Goal: Transaction & Acquisition: Subscribe to service/newsletter

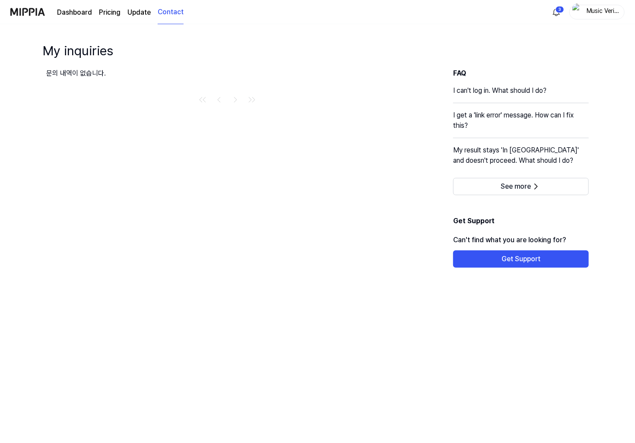
click at [70, 18] on div "Dashboard Pricing Update Contact" at bounding box center [120, 12] width 126 height 24
click at [72, 16] on link "Dashboard" at bounding box center [74, 12] width 35 height 10
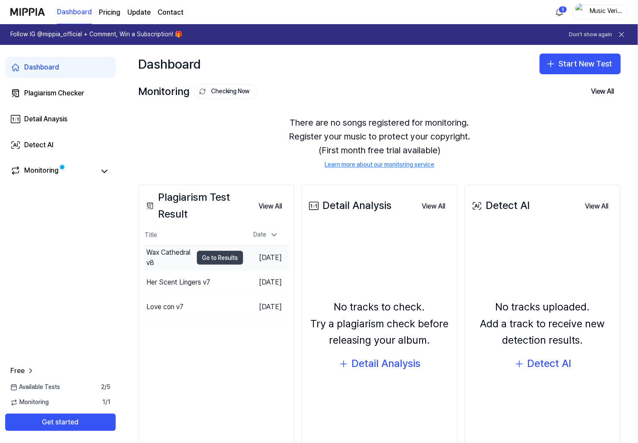
click at [209, 258] on button "Go to Results" at bounding box center [220, 258] width 46 height 14
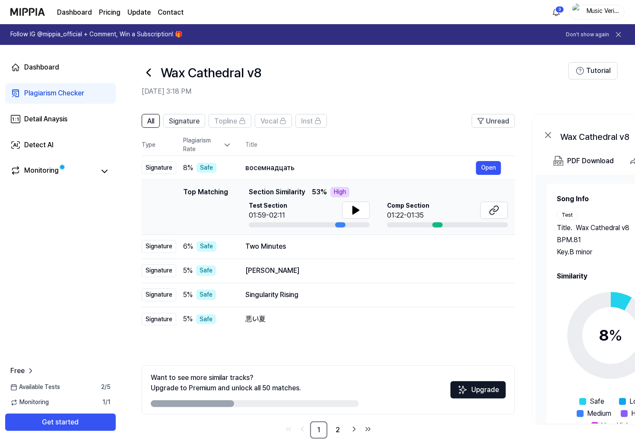
click at [145, 69] on icon at bounding box center [149, 73] width 14 height 14
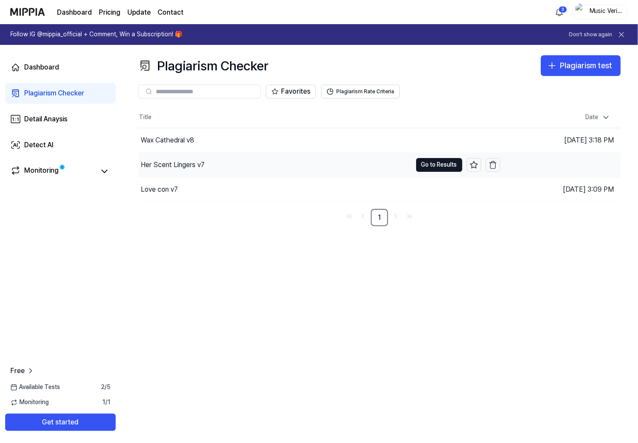
click at [167, 164] on div "Her Scent Lingers v7" at bounding box center [173, 165] width 64 height 10
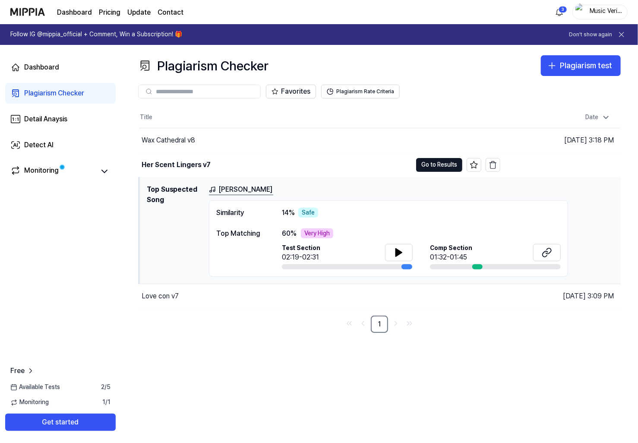
click at [256, 218] on div "Similarity 14 % Safe Top Matching 60 % Very High Test Section 02:19-02:31 Comp …" at bounding box center [388, 238] width 359 height 77
click at [247, 214] on div "Similarity" at bounding box center [240, 213] width 48 height 10
click at [220, 232] on div "Top Matching" at bounding box center [240, 233] width 48 height 10
click at [320, 196] on div "[PERSON_NAME] Similarity 14 % Safe Top Matching 60 % Very High Test Section 02:…" at bounding box center [411, 230] width 405 height 93
click at [168, 291] on div "Love con v7" at bounding box center [160, 296] width 37 height 10
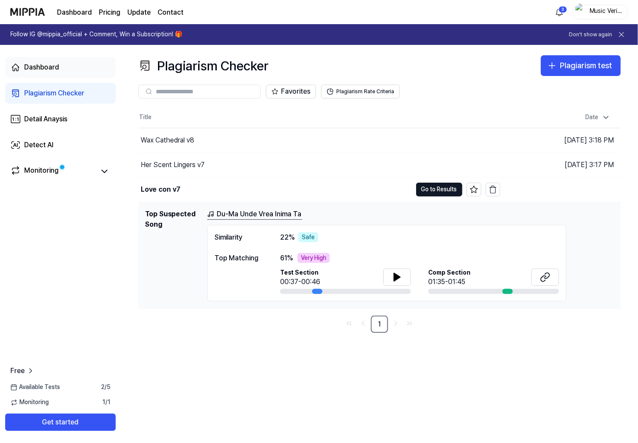
click at [39, 73] on link "Dashboard" at bounding box center [60, 67] width 111 height 21
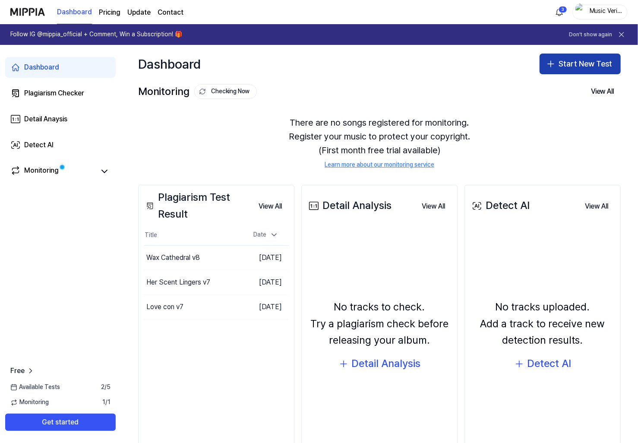
click at [591, 71] on button "Start New Test" at bounding box center [580, 64] width 81 height 21
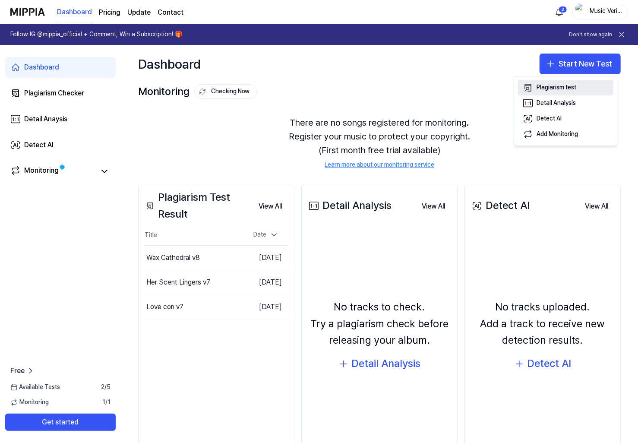
click at [565, 90] on div "Plagiarism test" at bounding box center [557, 87] width 40 height 9
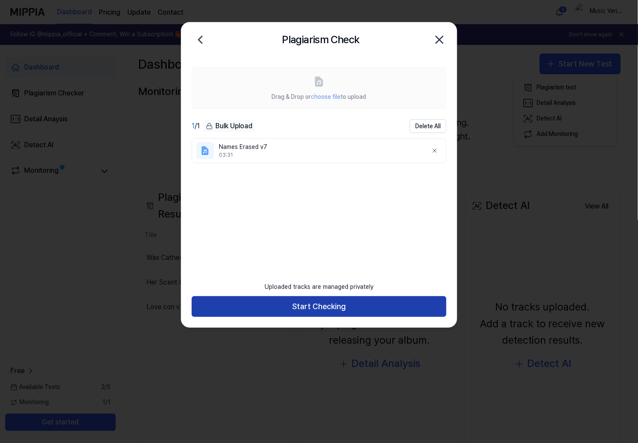
click at [356, 304] on button "Start Checking" at bounding box center [319, 306] width 255 height 21
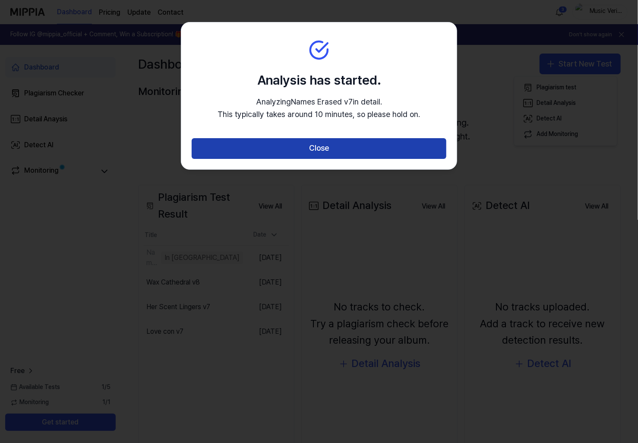
click at [313, 152] on button "Close" at bounding box center [319, 148] width 255 height 21
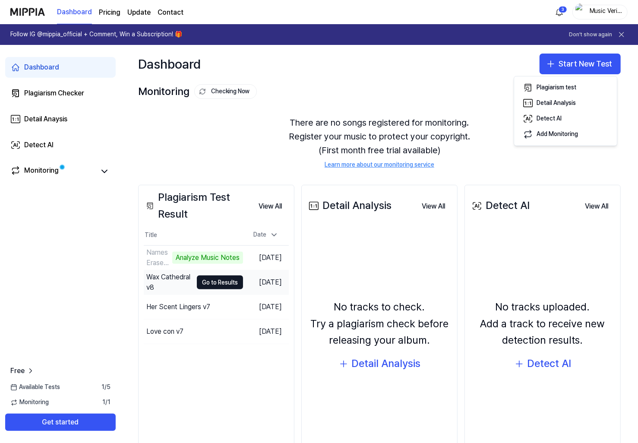
click at [177, 281] on div "Wax Cathedral v8" at bounding box center [169, 282] width 46 height 21
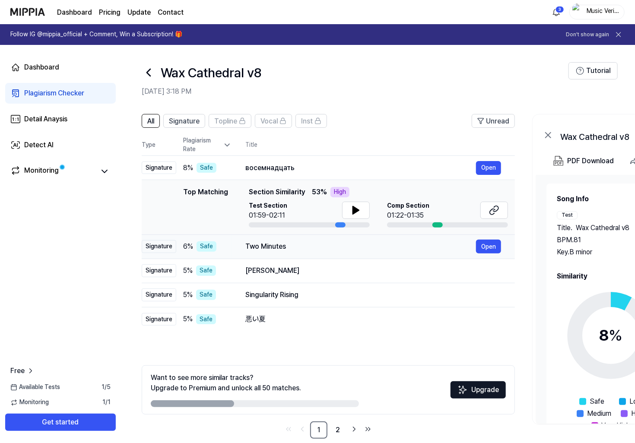
click at [303, 243] on div "Two Minutes" at bounding box center [360, 246] width 231 height 10
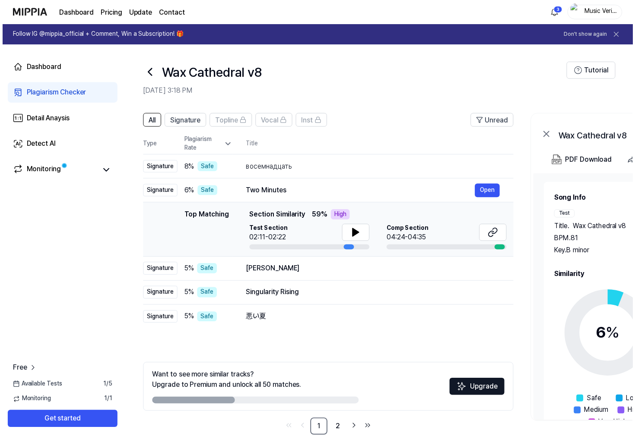
scroll to position [13, 0]
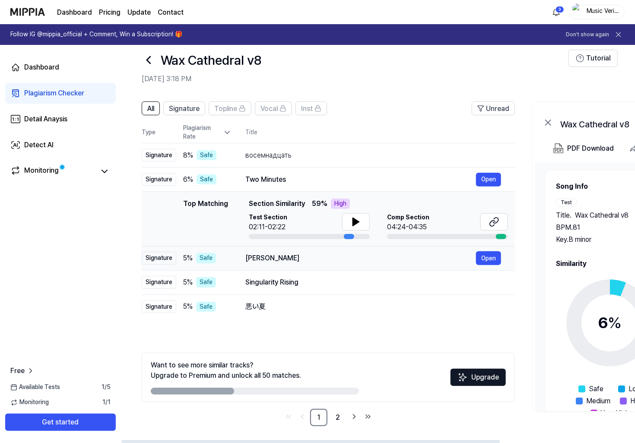
click at [309, 257] on div "[PERSON_NAME]" at bounding box center [360, 258] width 231 height 10
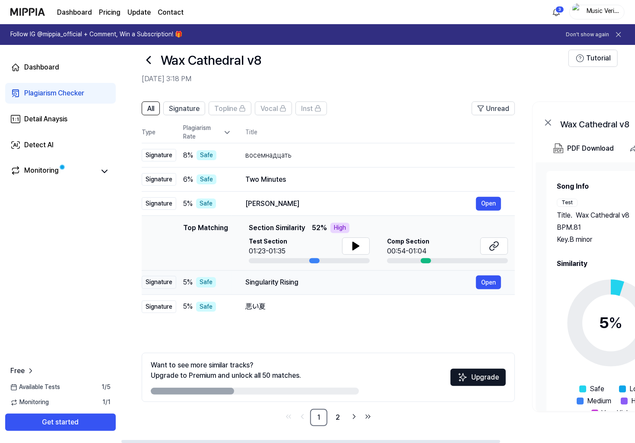
click at [311, 281] on div "Singularity Rising" at bounding box center [360, 282] width 231 height 10
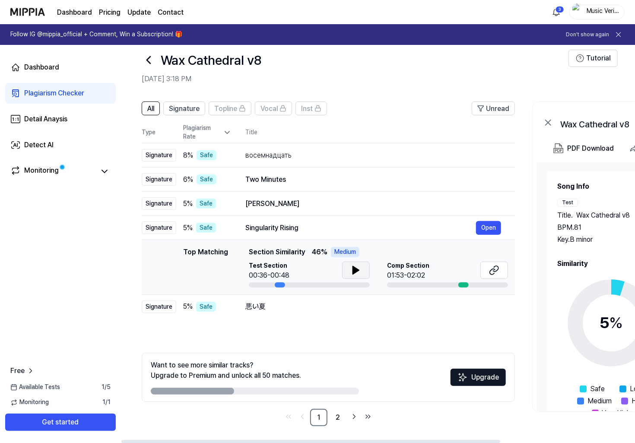
click at [357, 272] on icon at bounding box center [356, 270] width 10 height 10
click at [357, 272] on icon at bounding box center [358, 270] width 2 height 7
click at [357, 272] on icon at bounding box center [356, 270] width 10 height 10
click at [357, 272] on icon at bounding box center [358, 270] width 2 height 7
click at [500, 271] on button at bounding box center [494, 270] width 28 height 17
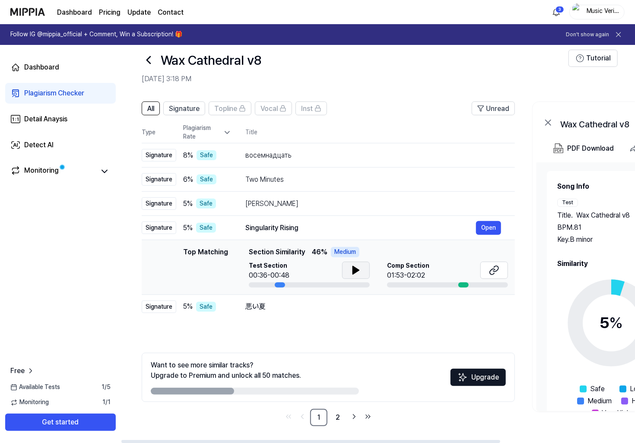
click at [99, 259] on div "Dashboard Plagiarism Checker Detail Anaysis Detect AI Monitoring Free Available…" at bounding box center [60, 244] width 121 height 398
click at [102, 16] on page\) "Pricing" at bounding box center [110, 12] width 22 height 10
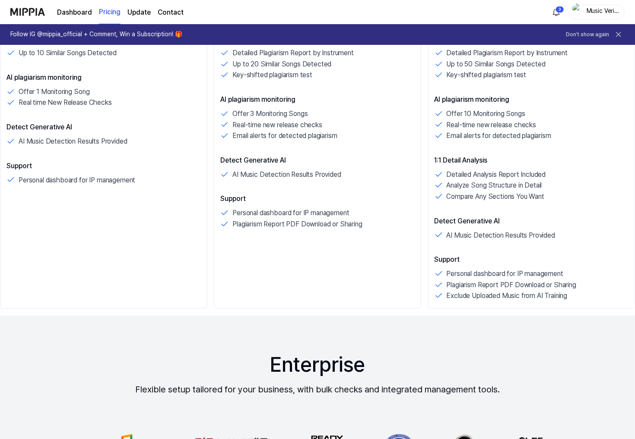
scroll to position [315, 0]
click at [480, 175] on p "Detailed Analysis Report Included" at bounding box center [495, 174] width 99 height 11
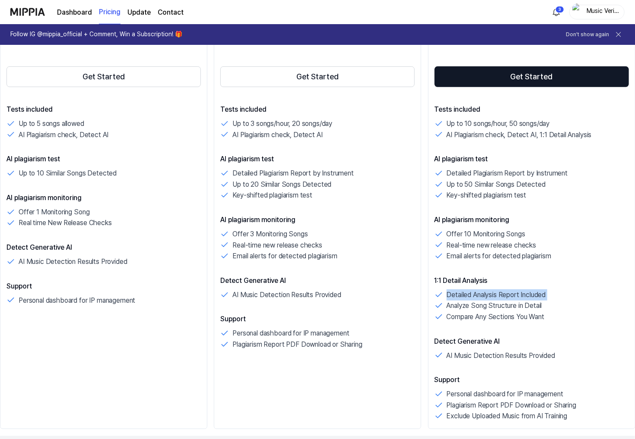
scroll to position [142, 0]
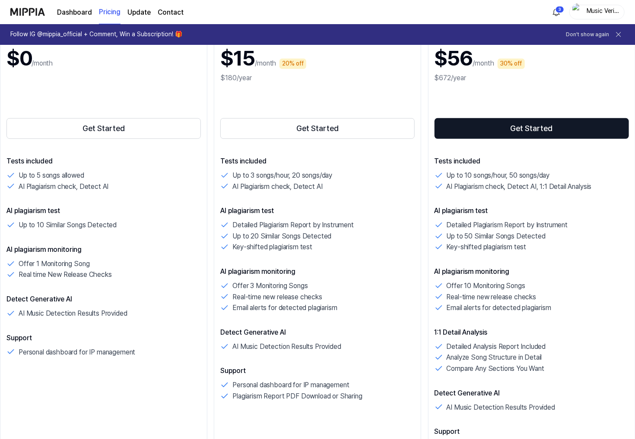
click at [342, 226] on p "Detailed Plagiarism Report by Instrument" at bounding box center [292, 225] width 121 height 11
click at [317, 237] on p "Up to 20 Similar Songs Detected" at bounding box center [281, 236] width 99 height 11
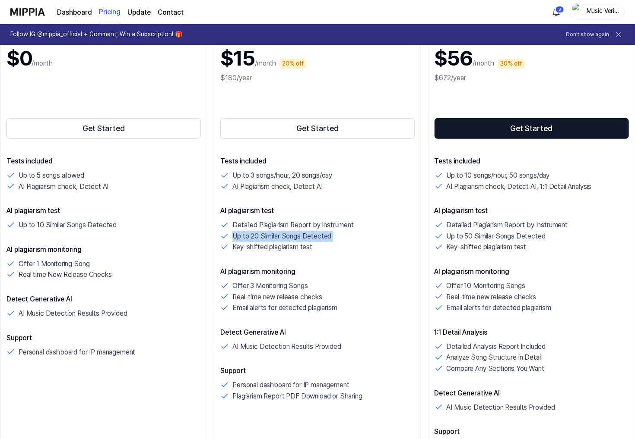
click at [317, 237] on p "Up to 20 Similar Songs Detected" at bounding box center [281, 236] width 99 height 11
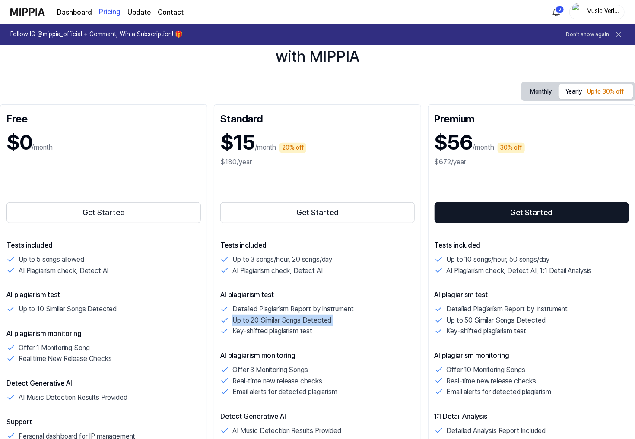
scroll to position [43, 0]
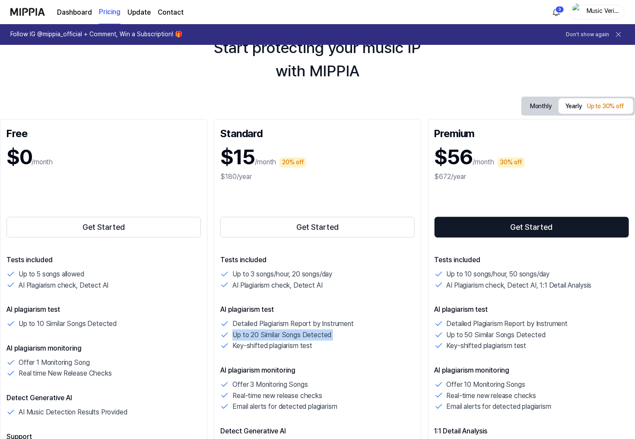
click at [63, 8] on link "Dashboard" at bounding box center [74, 12] width 35 height 10
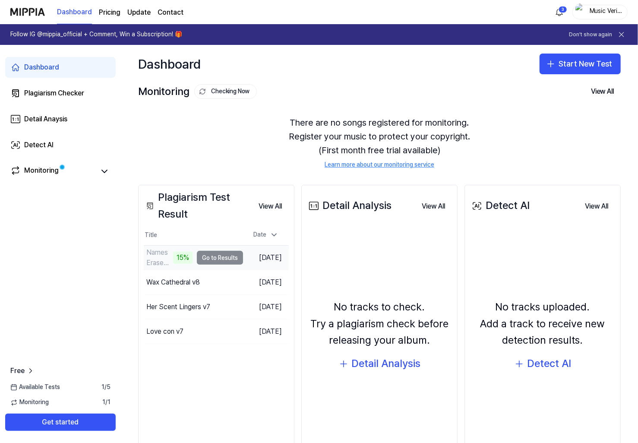
click at [158, 260] on div "Names Erased v7" at bounding box center [158, 257] width 25 height 21
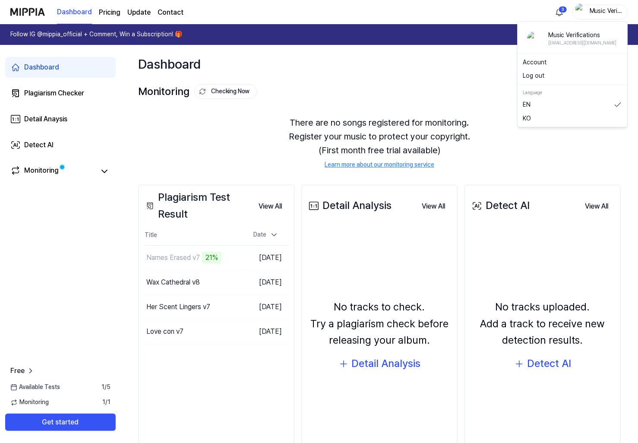
click at [586, 11] on div "Music Verifications" at bounding box center [599, 12] width 55 height 15
click at [533, 58] on link "Account" at bounding box center [572, 62] width 99 height 9
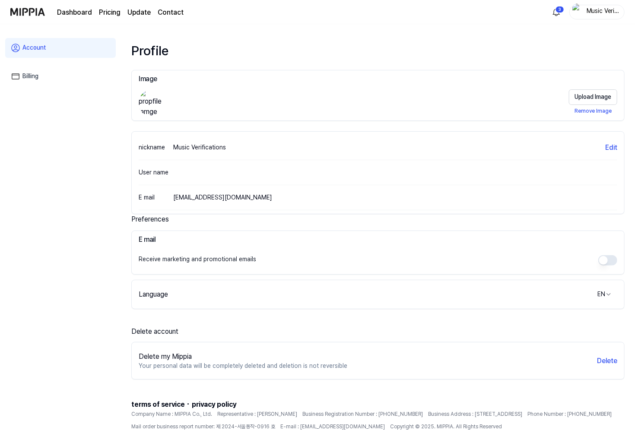
click at [24, 76] on link "Billing" at bounding box center [60, 76] width 111 height 20
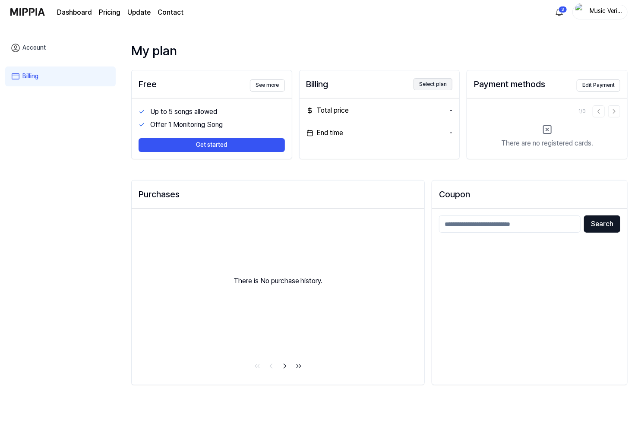
click at [447, 86] on button "Select plan" at bounding box center [433, 84] width 39 height 12
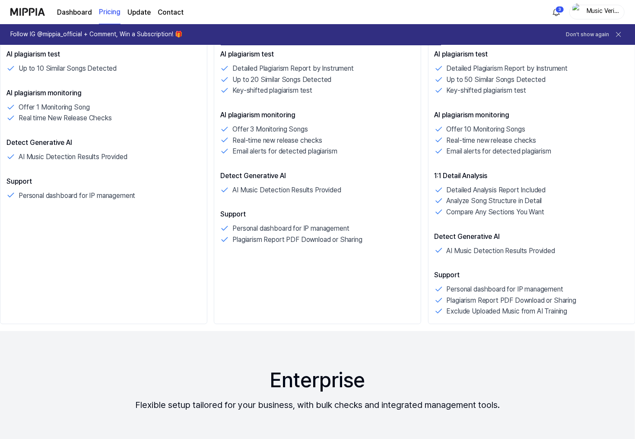
scroll to position [389, 0]
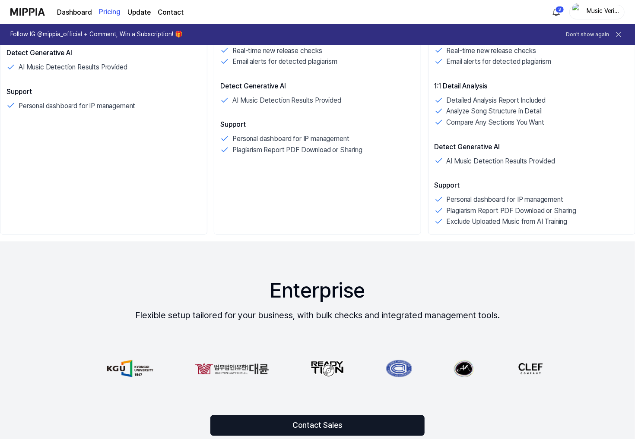
click at [473, 221] on p "Exclude Uploaded Music from AI Training" at bounding box center [506, 221] width 121 height 11
copy p "Exclude Uploaded Music from AI Training"
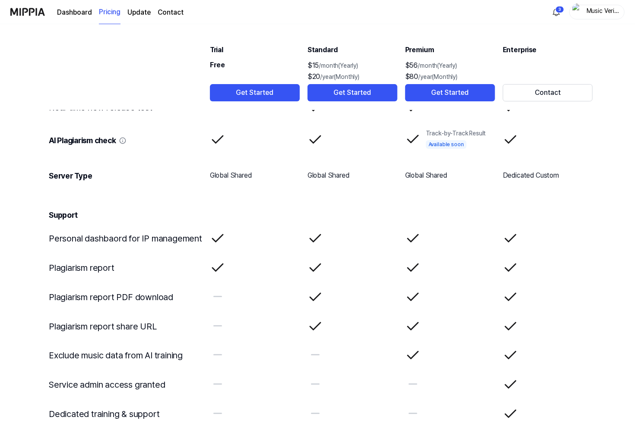
scroll to position [1356, 0]
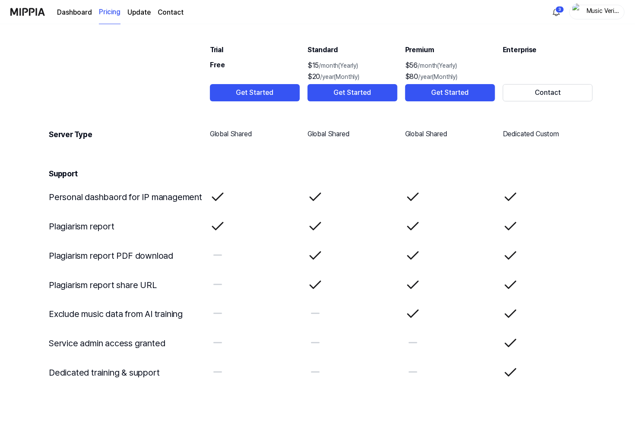
click at [414, 316] on icon at bounding box center [413, 315] width 16 height 16
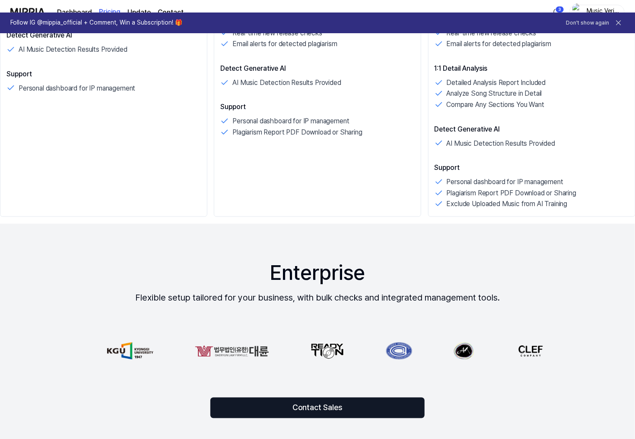
scroll to position [406, 0]
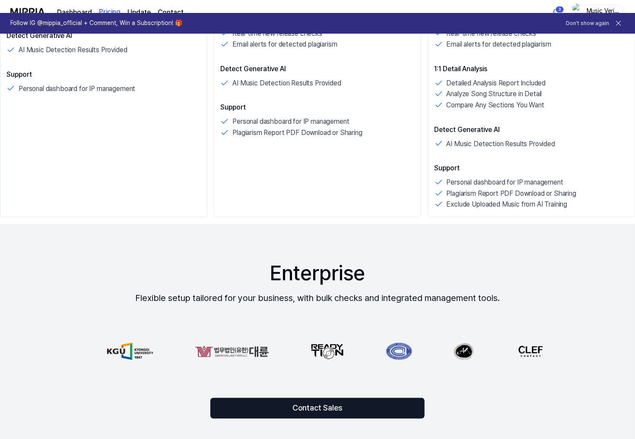
click at [454, 208] on p "Exclude Uploaded Music from AI Training" at bounding box center [506, 204] width 121 height 11
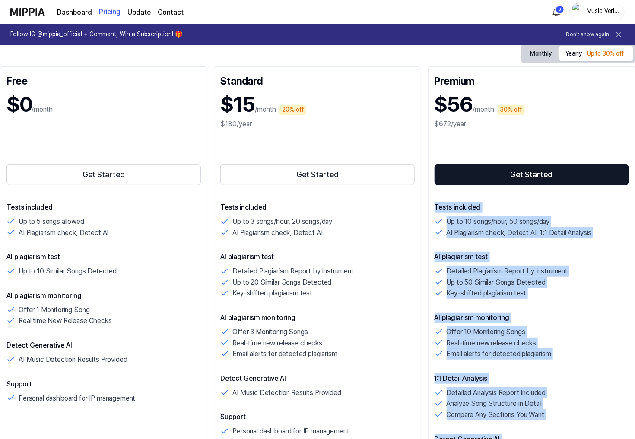
scroll to position [130, 0]
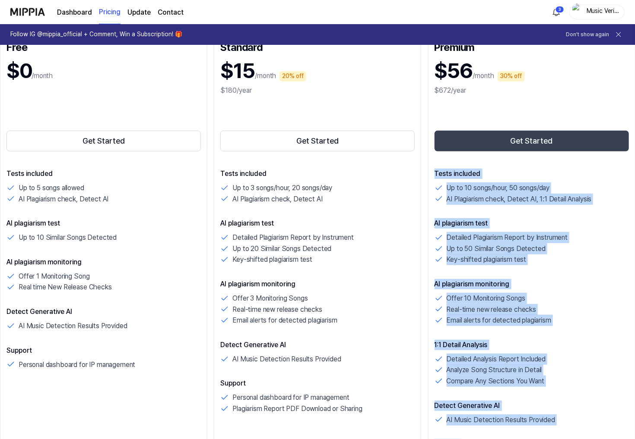
click at [489, 141] on button "Get Started" at bounding box center [531, 141] width 194 height 21
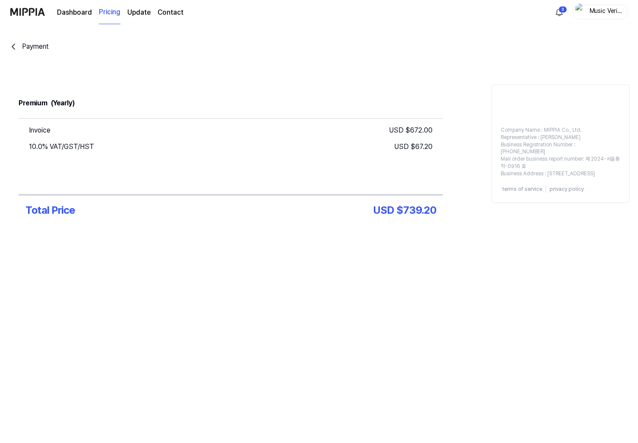
click at [287, 157] on div "Invoice USD $ 672.00 10.0% VAT/GST/HST USD $ 67.20" at bounding box center [231, 157] width 424 height 76
click at [45, 102] on div "Premium" at bounding box center [33, 103] width 29 height 16
click at [13, 47] on icon "go back" at bounding box center [13, 46] width 10 height 10
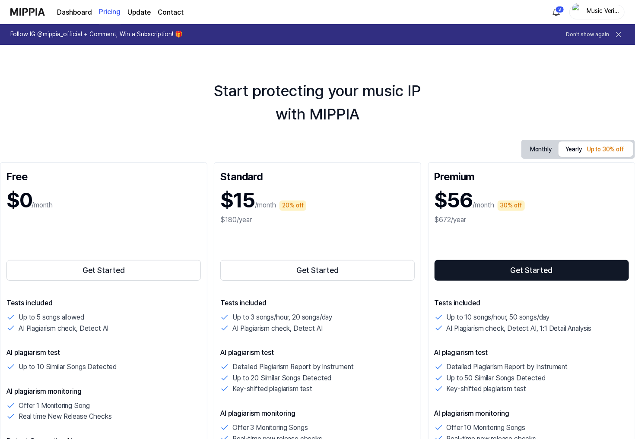
click at [540, 149] on button "Monthly" at bounding box center [540, 149] width 35 height 13
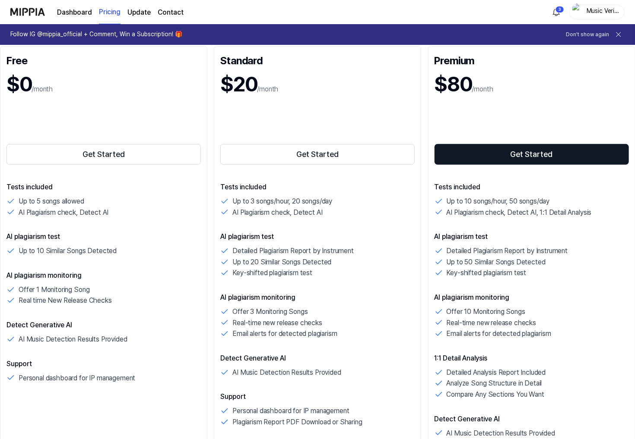
scroll to position [86, 0]
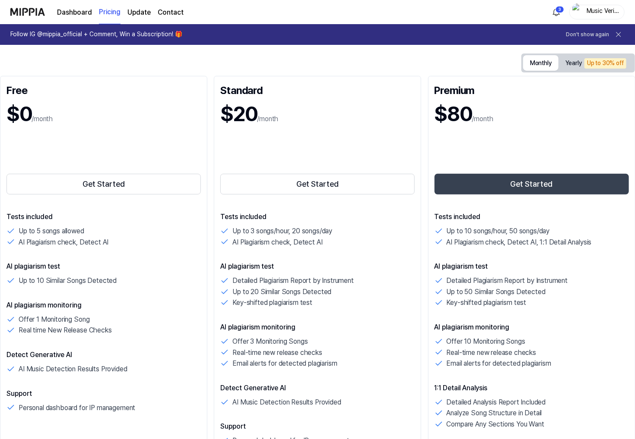
click at [482, 185] on button "Get Started" at bounding box center [531, 184] width 194 height 21
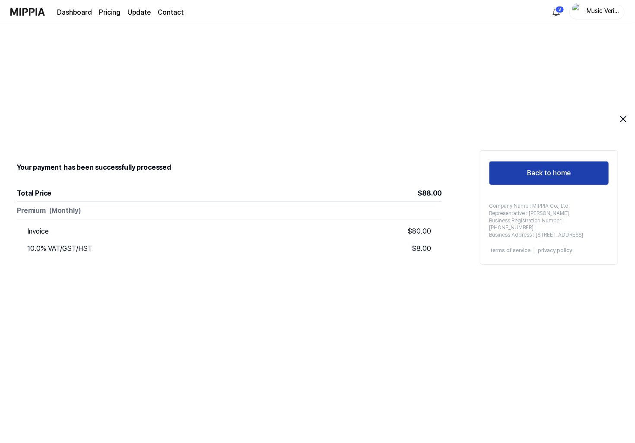
click at [549, 166] on button "Back to home" at bounding box center [549, 173] width 120 height 24
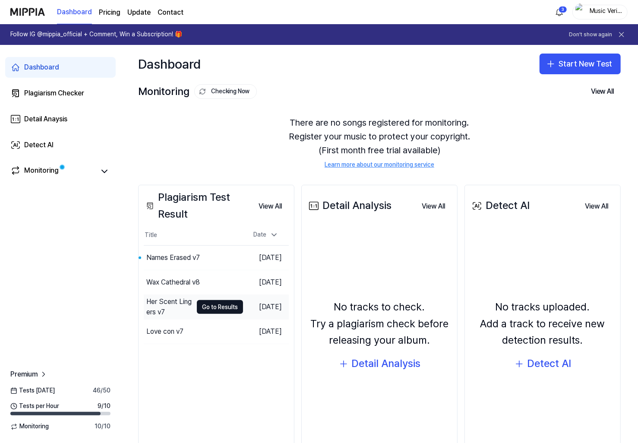
click at [166, 306] on div "Her Scent Lingers v7" at bounding box center [169, 307] width 46 height 21
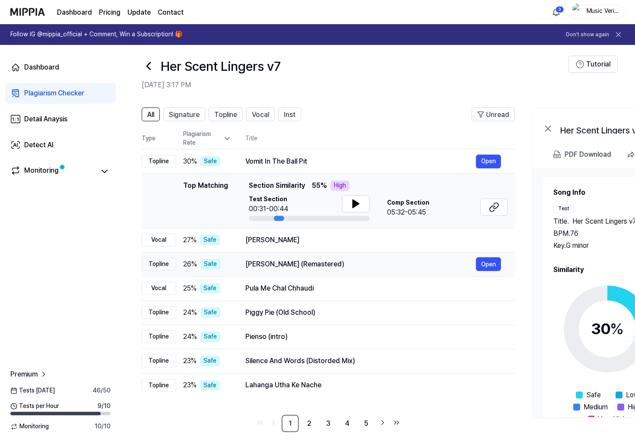
scroll to position [13, 0]
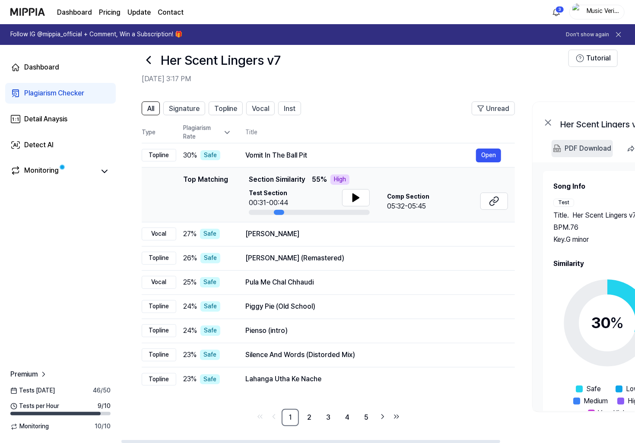
click at [573, 149] on div "PDF Download" at bounding box center [587, 148] width 47 height 11
click at [591, 152] on div "PDF Download" at bounding box center [587, 148] width 47 height 11
click at [528, 177] on div "All Signature Topline Vocal Inst Unread All Signature Topline Vocal Inst Type P…" at bounding box center [469, 268] width 696 height 351
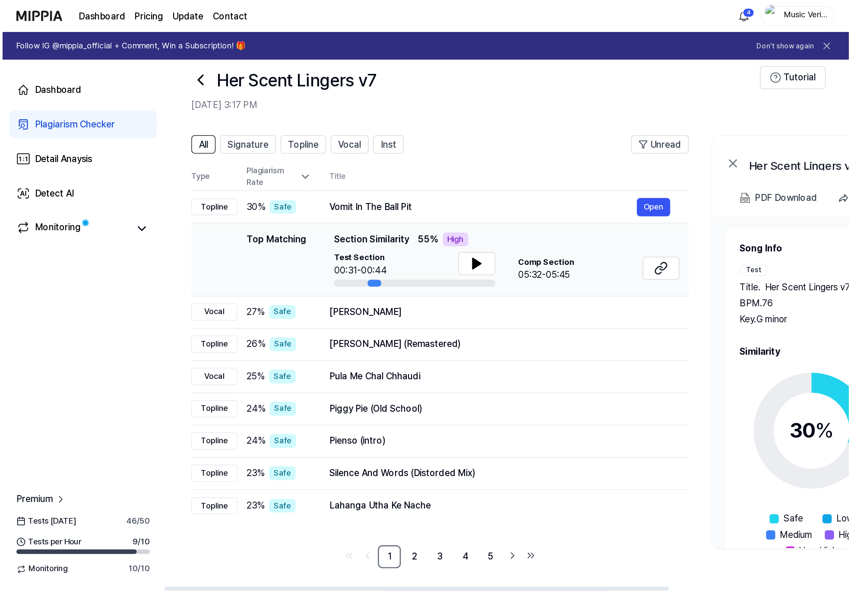
scroll to position [0, 0]
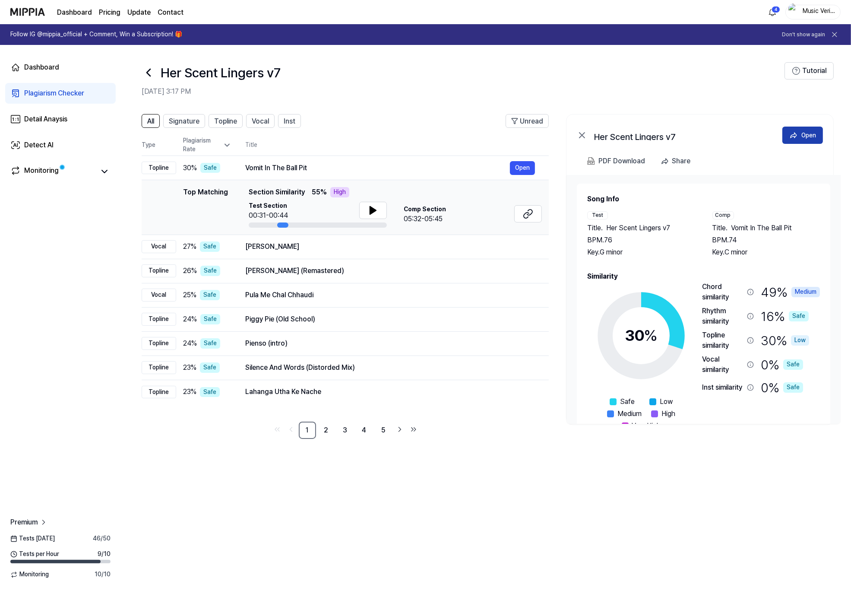
click at [634, 139] on div "Open" at bounding box center [808, 134] width 15 height 9
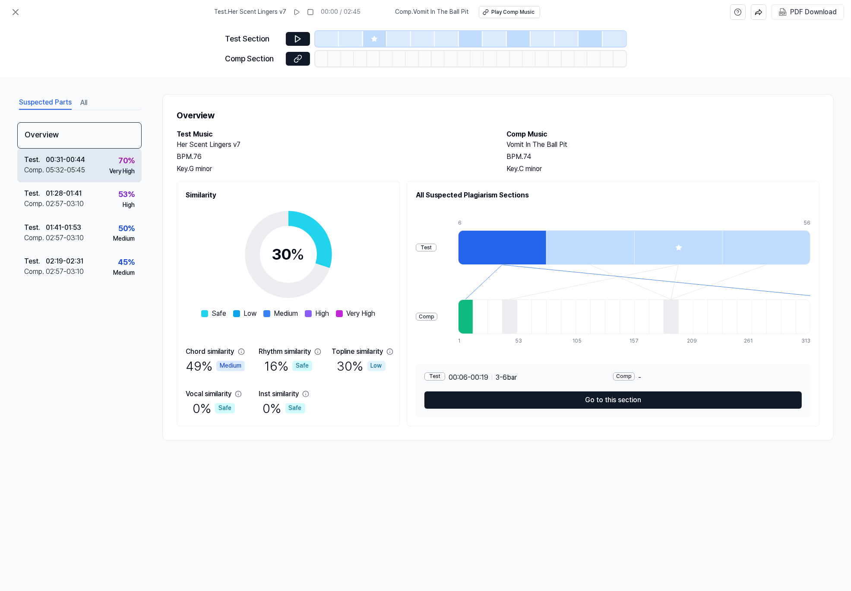
click at [46, 170] on div "05:32 - 05:45" at bounding box center [65, 170] width 39 height 10
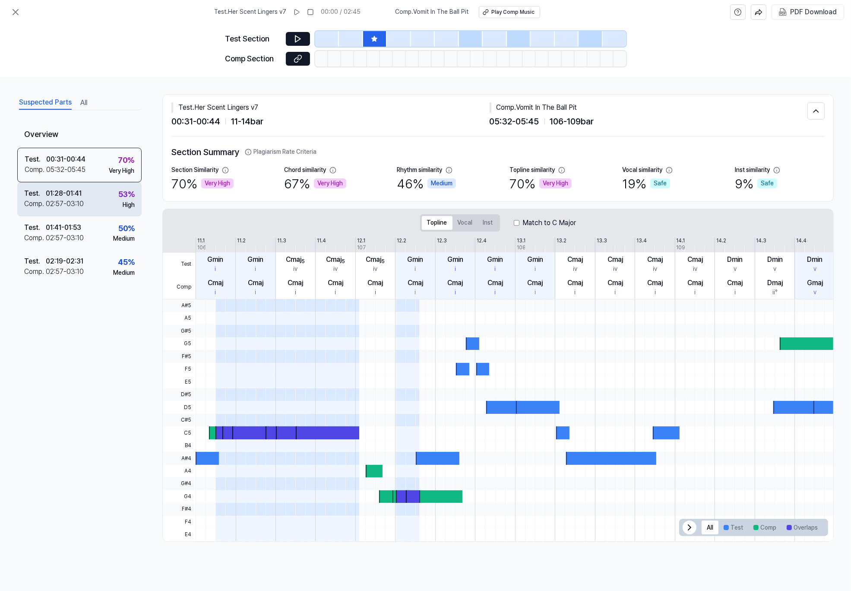
click at [54, 195] on div "01:28 - 01:41" at bounding box center [64, 193] width 36 height 10
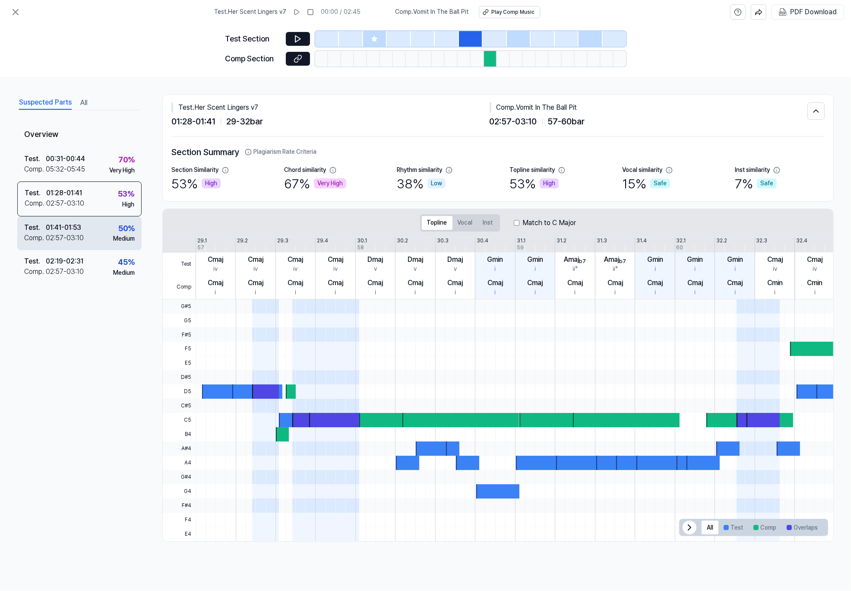
click at [64, 232] on div "Test . 01:41 - 01:53 Comp . 02:57 - 03:10" at bounding box center [54, 232] width 60 height 21
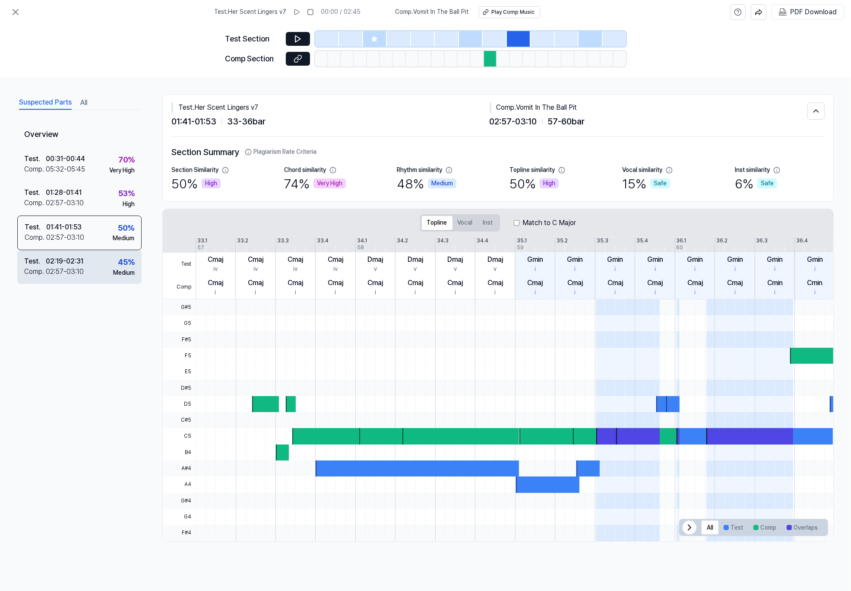
click at [68, 261] on div "02:19 - 02:31" at bounding box center [65, 261] width 38 height 10
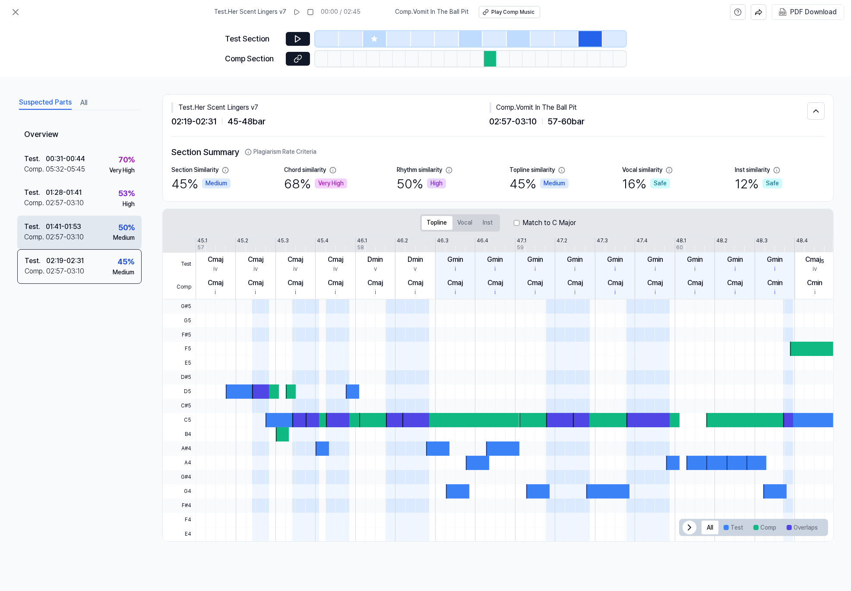
click at [70, 238] on div "02:57 - 03:10" at bounding box center [65, 237] width 38 height 10
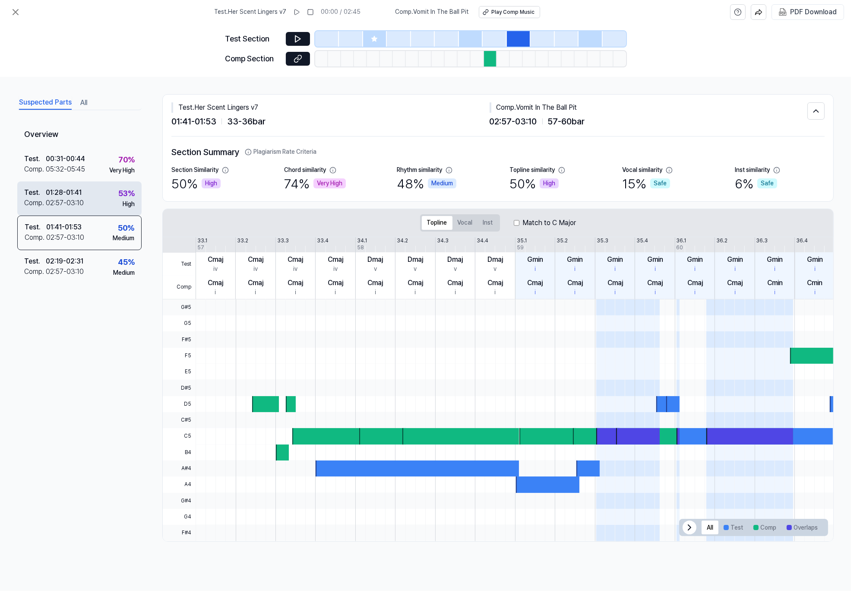
click at [70, 193] on div "01:28 - 01:41" at bounding box center [64, 192] width 36 height 10
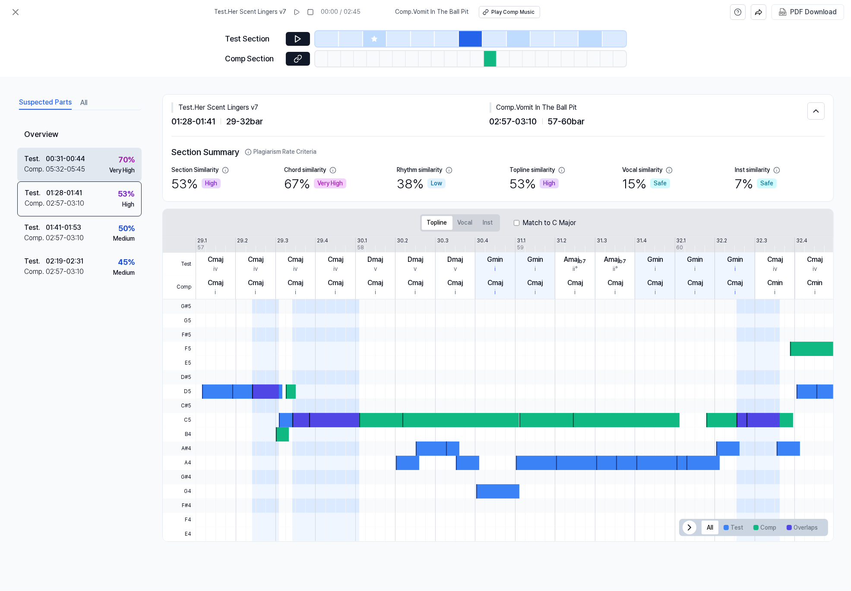
click at [67, 152] on div "Test . 00:31 - 00:44 Comp . 05:32 - 05:45 70 % Very High" at bounding box center [79, 165] width 124 height 34
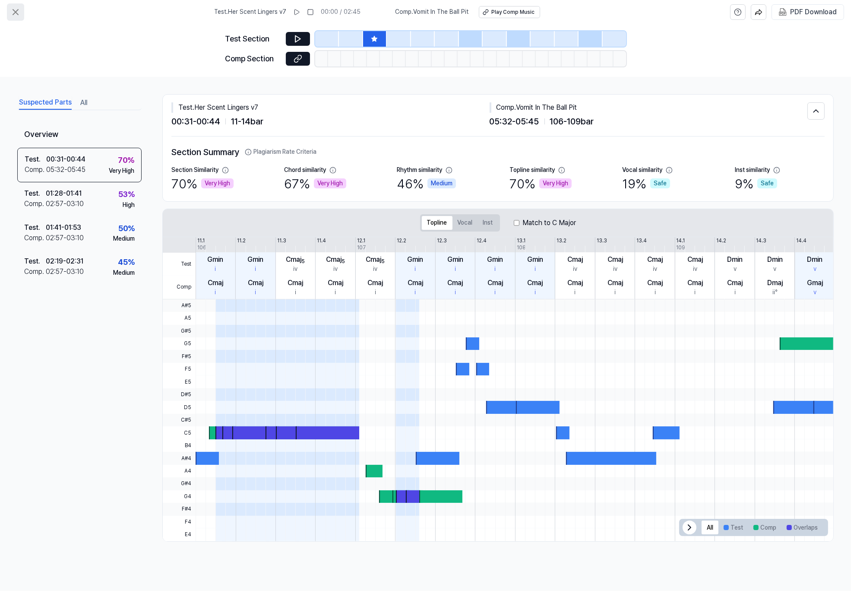
click at [16, 12] on icon at bounding box center [15, 11] width 5 height 5
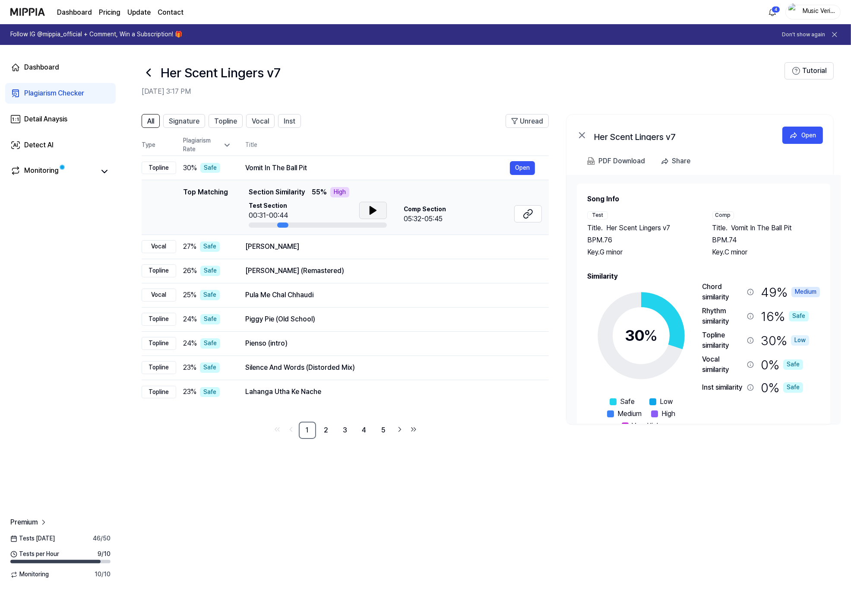
click at [372, 208] on icon at bounding box center [373, 210] width 10 height 10
click at [535, 215] on button at bounding box center [528, 213] width 28 height 17
click at [565, 443] on div "All Signature Topline Vocal Inst Unread All Signature Topline Vocal Inst Type P…" at bounding box center [486, 347] width 730 height 485
drag, startPoint x: 469, startPoint y: 479, endPoint x: 481, endPoint y: 470, distance: 15.4
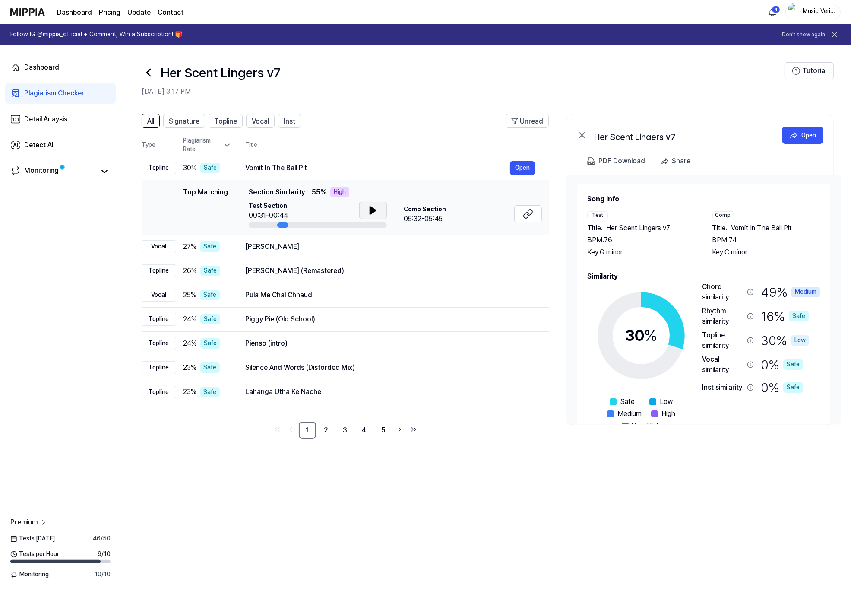
click at [471, 443] on div "All Signature Topline Vocal Inst Unread All Signature Topline Vocal Inst Type P…" at bounding box center [486, 347] width 730 height 485
click at [626, 161] on div "PDF Download" at bounding box center [621, 160] width 47 height 11
click at [145, 76] on icon at bounding box center [149, 73] width 14 height 14
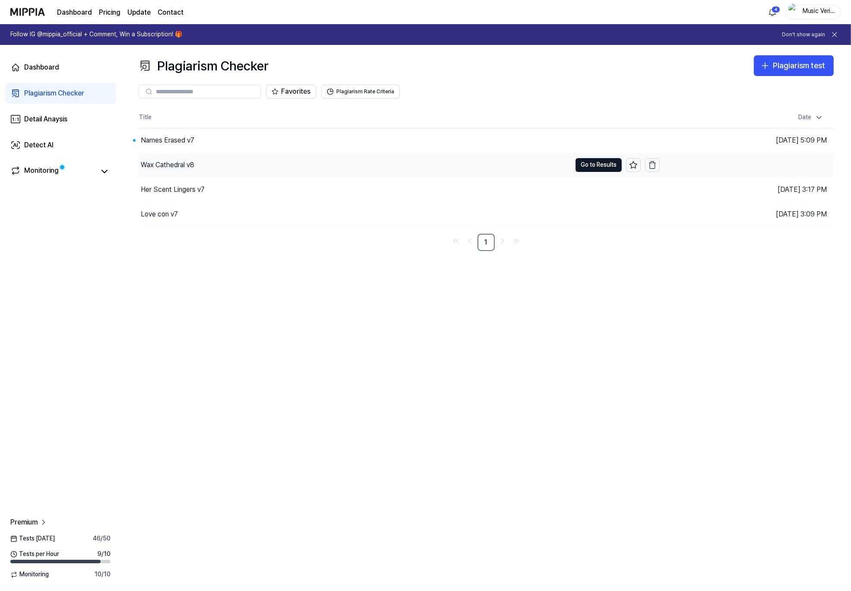
click at [171, 166] on div "Wax Cathedral v8" at bounding box center [168, 165] width 54 height 10
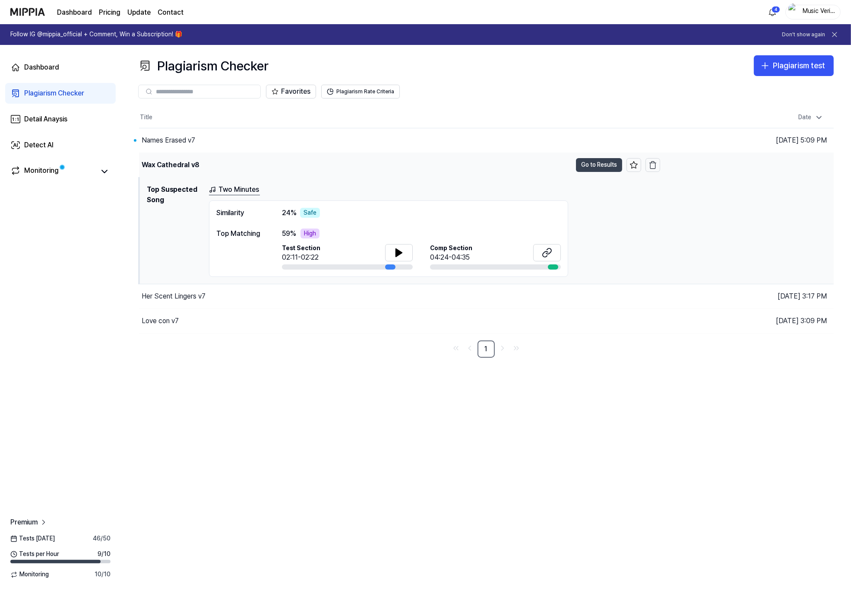
click at [578, 166] on button "Go to Results" at bounding box center [599, 165] width 46 height 14
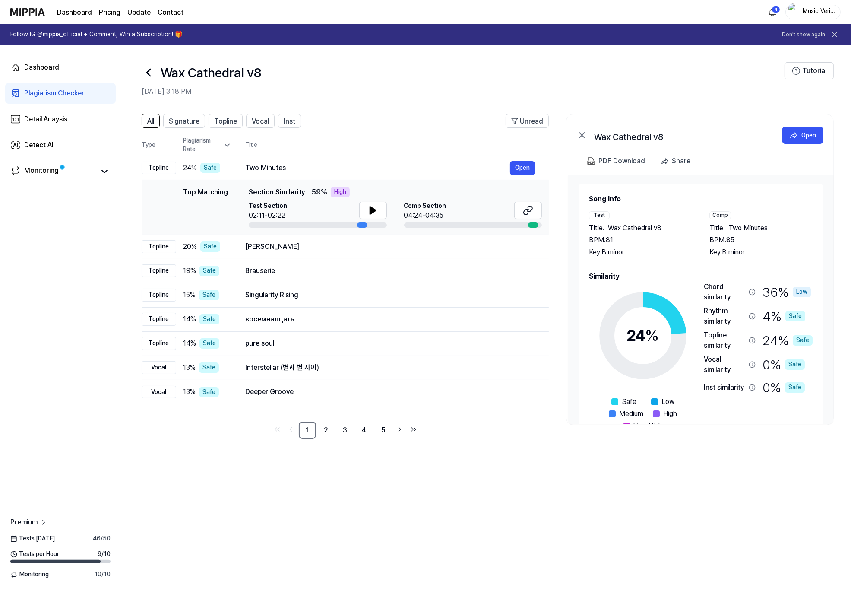
click at [424, 443] on div "All Signature Topline Vocal Inst Unread All Signature Topline Vocal Inst Type P…" at bounding box center [486, 347] width 730 height 485
click at [387, 158] on td "Two Minutes Open" at bounding box center [389, 168] width 317 height 24
click at [364, 176] on td "Two Minutes Open" at bounding box center [389, 168] width 317 height 24
click at [306, 246] on div "[PERSON_NAME]" at bounding box center [377, 246] width 265 height 10
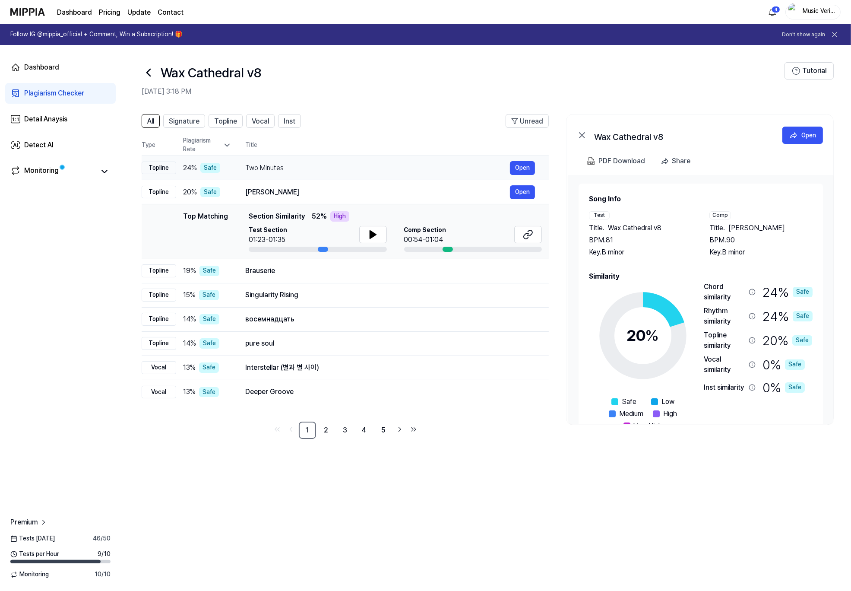
click at [336, 177] on td "Two Minutes Open" at bounding box center [389, 168] width 317 height 24
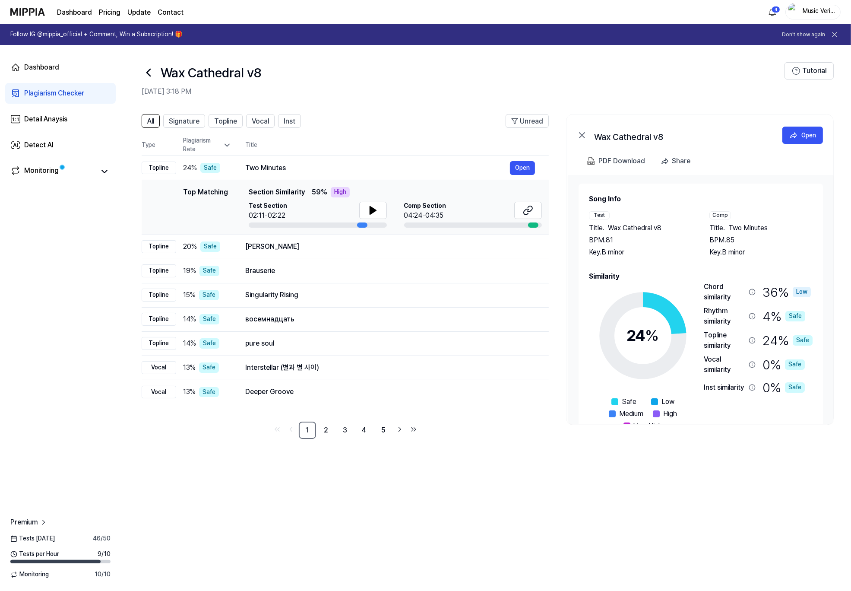
click at [501, 443] on div "All Signature Topline Vocal Inst Unread All Signature Topline Vocal Inst Type P…" at bounding box center [486, 347] width 730 height 485
click at [627, 161] on div "PDF Download" at bounding box center [621, 160] width 47 height 11
click at [145, 72] on icon at bounding box center [149, 73] width 14 height 14
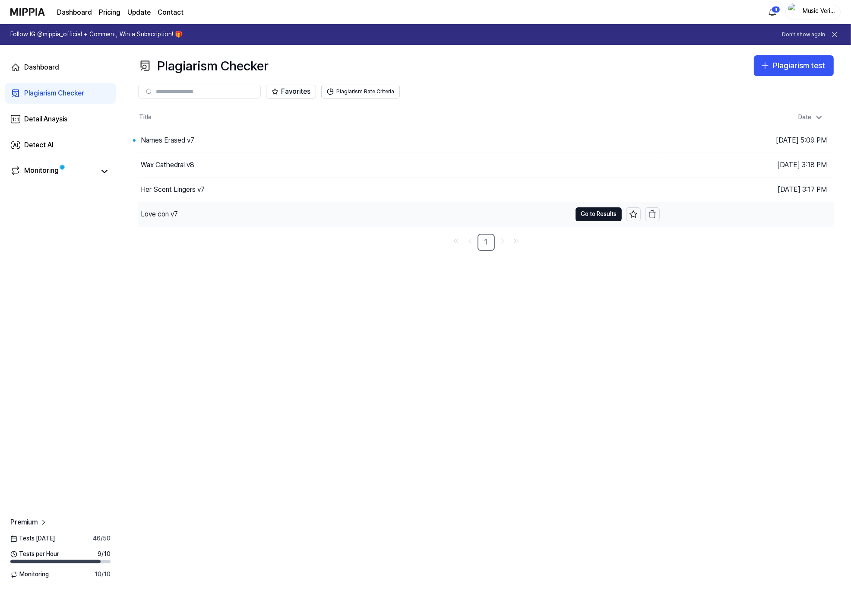
click at [184, 209] on div "Love con v7" at bounding box center [354, 214] width 433 height 24
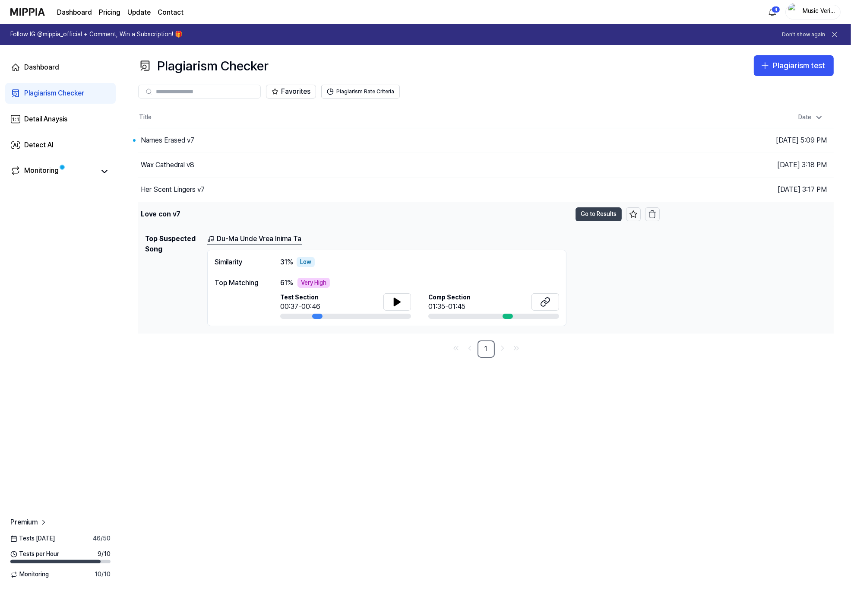
click at [602, 215] on button "Go to Results" at bounding box center [598, 214] width 46 height 14
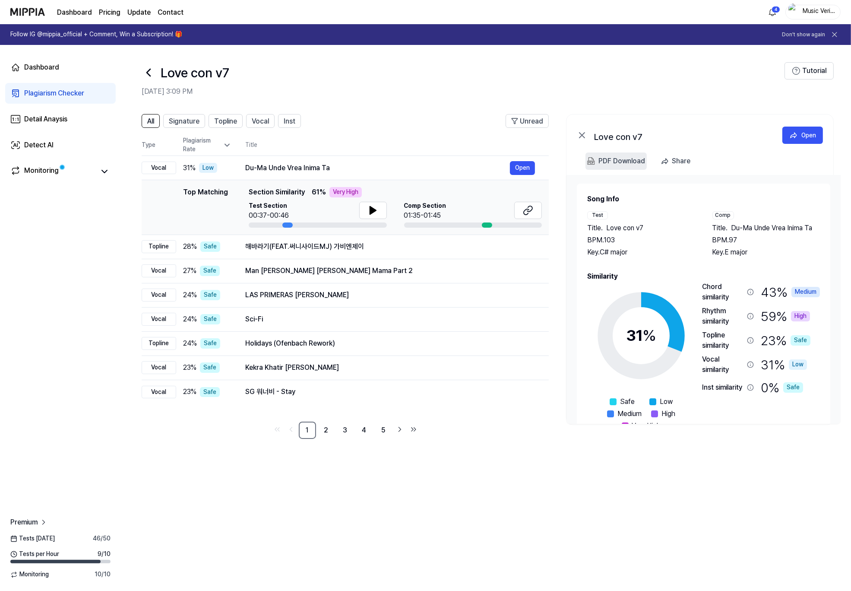
click at [627, 161] on div "PDF Download" at bounding box center [621, 160] width 47 height 11
click at [465, 242] on div "해바라기(FEAT.써니사이드MJ) 가비엔제이" at bounding box center [377, 246] width 265 height 10
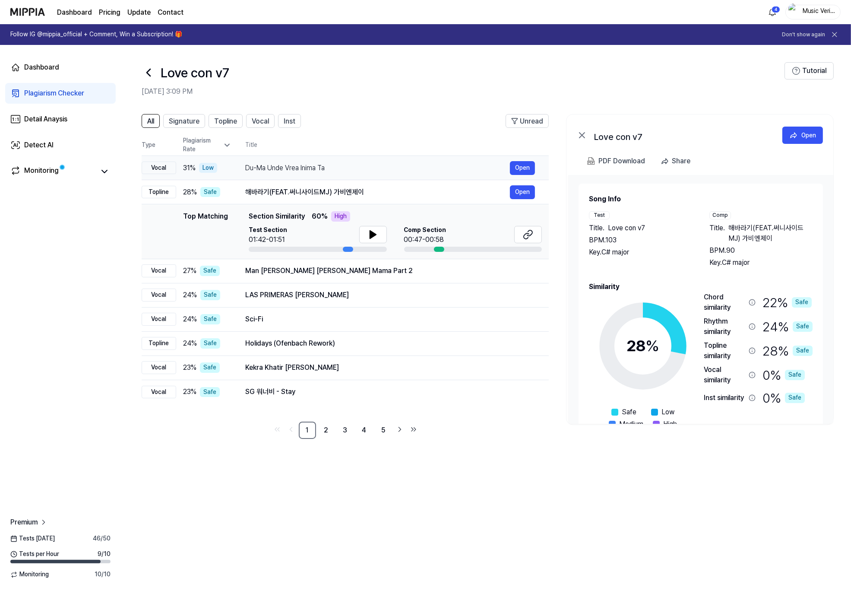
click at [456, 172] on div "Du-Ma Unde Vrea Inima Ta" at bounding box center [377, 168] width 265 height 10
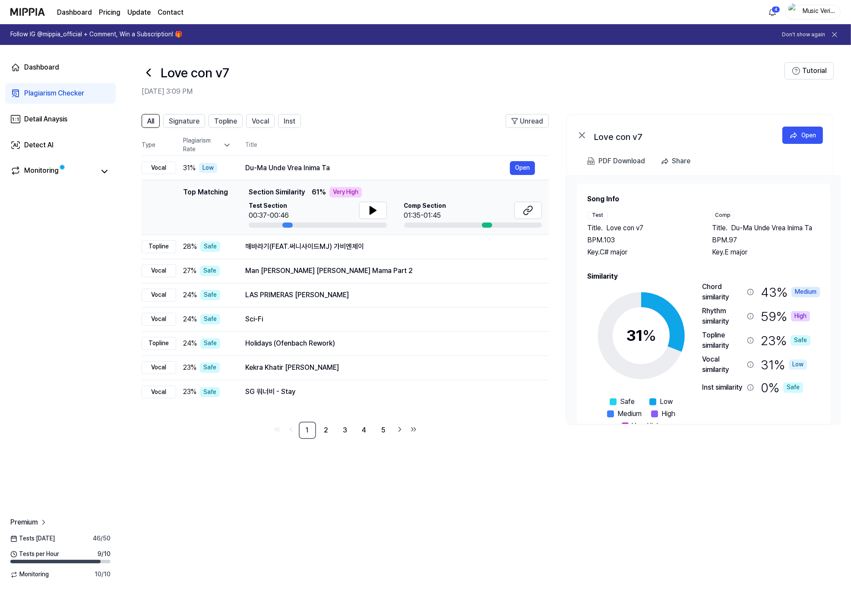
click at [450, 200] on div "Top Matching Section Similarity 61 % Very High Test Section 00:37-00:46 Comp Se…" at bounding box center [395, 207] width 293 height 41
click at [453, 238] on td "해바라기(FEAT.써니사이드MJ) 가비엔제이 Open" at bounding box center [389, 246] width 317 height 24
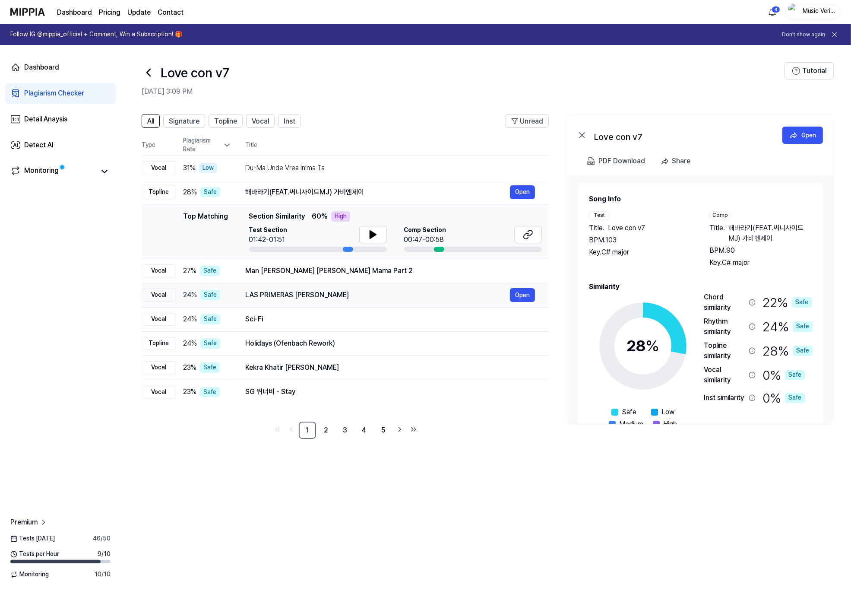
click at [439, 304] on td "LAS PRIMERAS [PERSON_NAME] Open" at bounding box center [389, 295] width 317 height 24
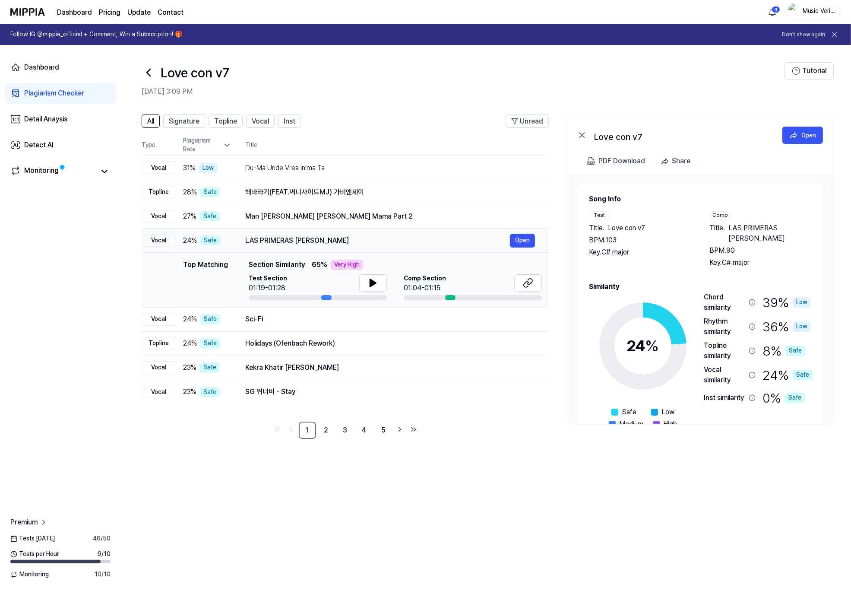
click at [423, 243] on div "LAS PRIMERAS [PERSON_NAME]" at bounding box center [377, 240] width 265 height 10
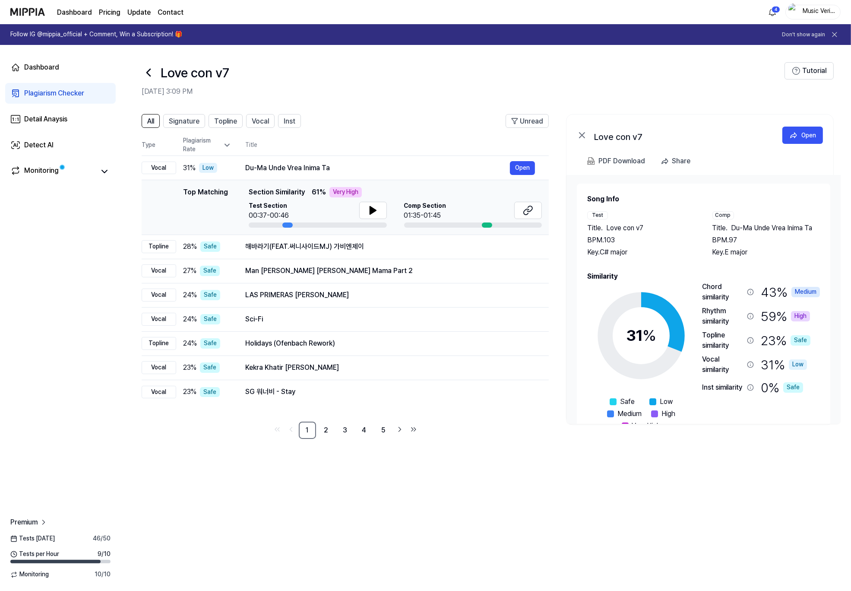
click at [441, 217] on div "01:35-01:45" at bounding box center [425, 215] width 42 height 10
click at [444, 180] on td "Top Matching Top Matching Section Similarity 61 % Very High Test Section 00:37-…" at bounding box center [345, 207] width 407 height 55
click at [440, 174] on div "Du-Ma Unde Vrea Inima Ta Open" at bounding box center [390, 168] width 290 height 14
click at [144, 73] on icon at bounding box center [149, 73] width 14 height 14
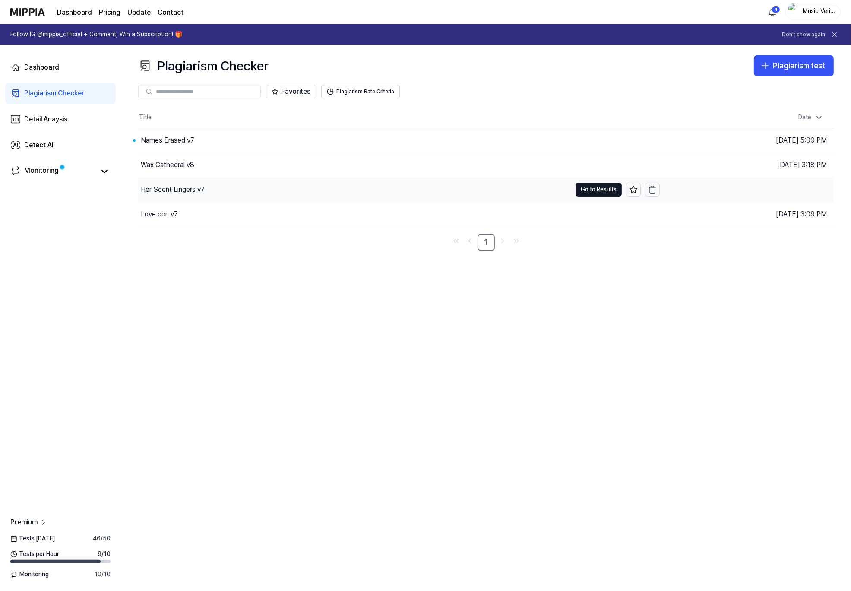
click at [263, 183] on div "Her Scent Lingers v7" at bounding box center [354, 189] width 433 height 24
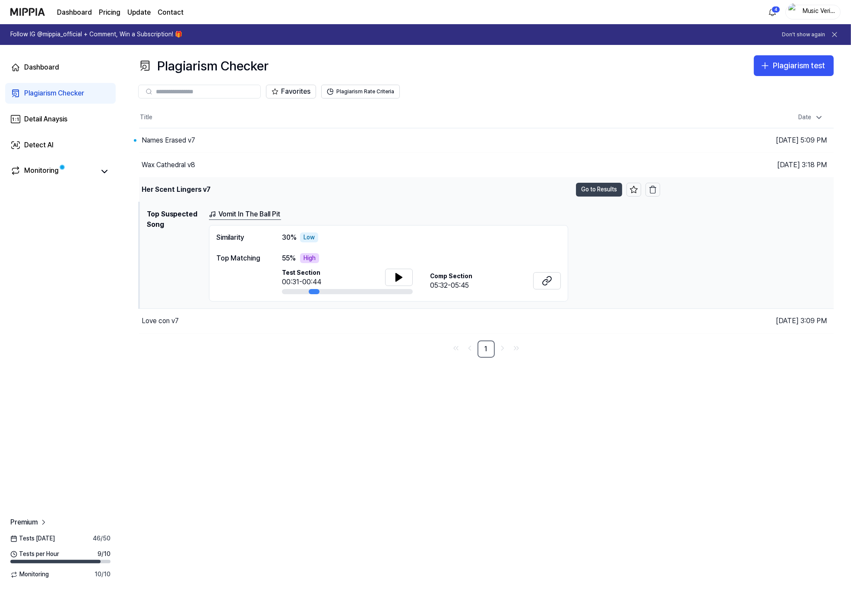
click at [598, 193] on button "Go to Results" at bounding box center [599, 190] width 46 height 14
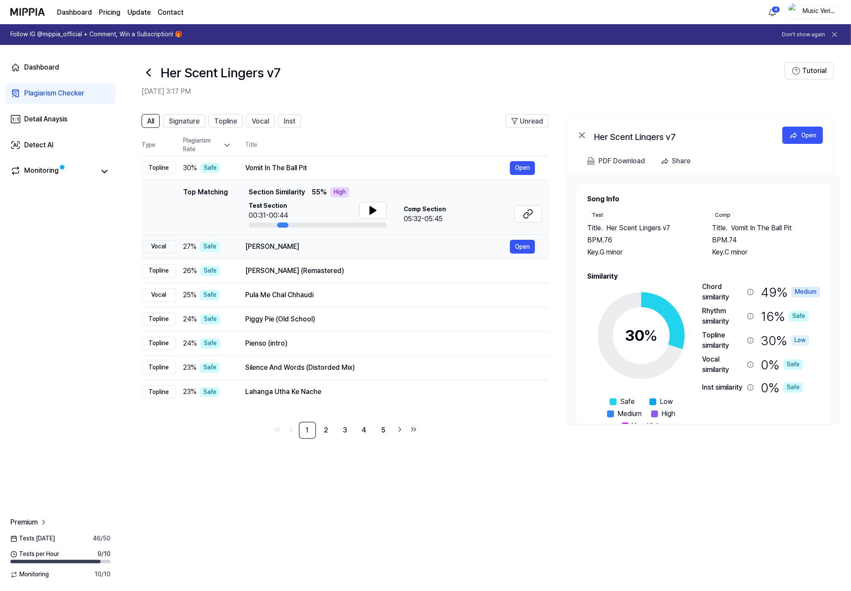
click at [399, 255] on td "Narayan Mil Jayega Open" at bounding box center [389, 246] width 317 height 24
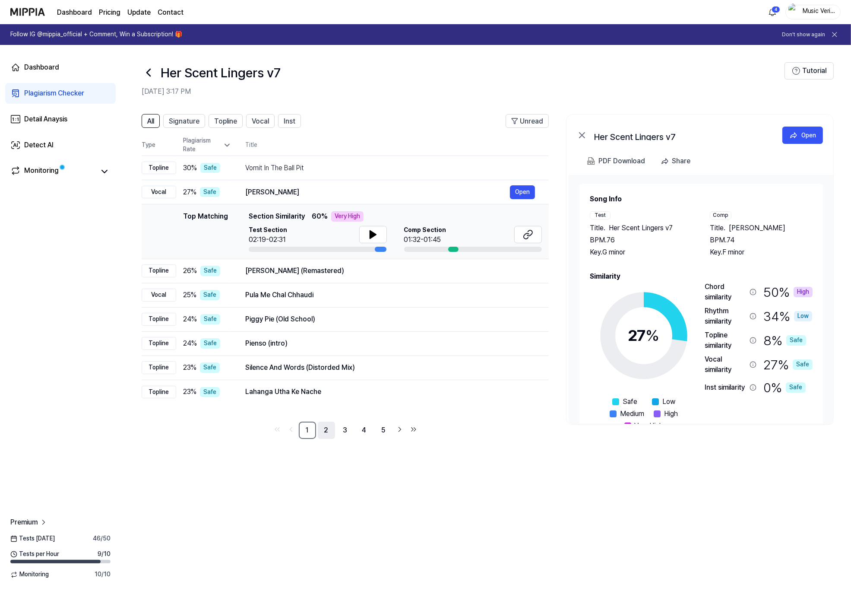
click at [324, 430] on link "2" at bounding box center [326, 429] width 17 height 17
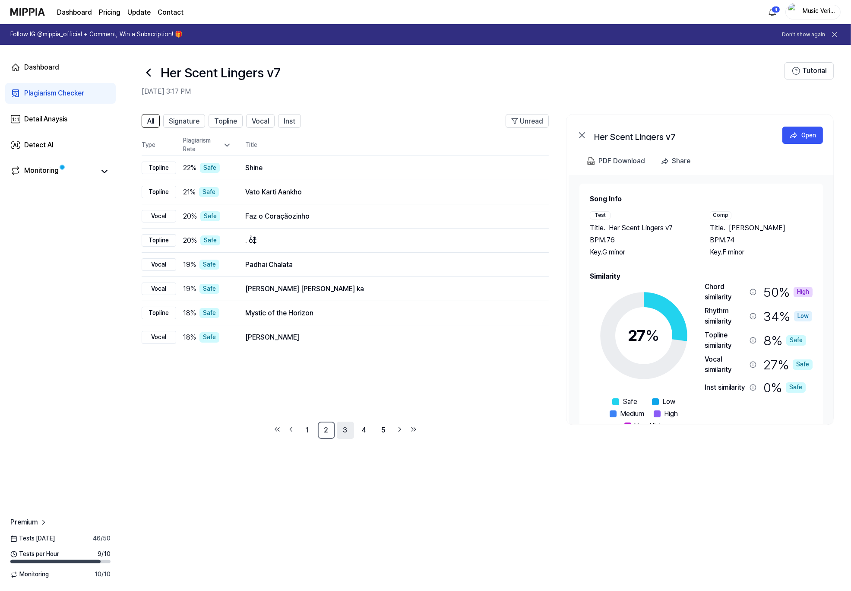
click at [335, 430] on ul "1 2 3 4 5" at bounding box center [345, 429] width 149 height 17
click at [343, 430] on link "3" at bounding box center [345, 429] width 17 height 17
click at [354, 430] on ul "1 2 3 4 5" at bounding box center [345, 429] width 149 height 17
click at [357, 430] on link "4" at bounding box center [364, 429] width 17 height 17
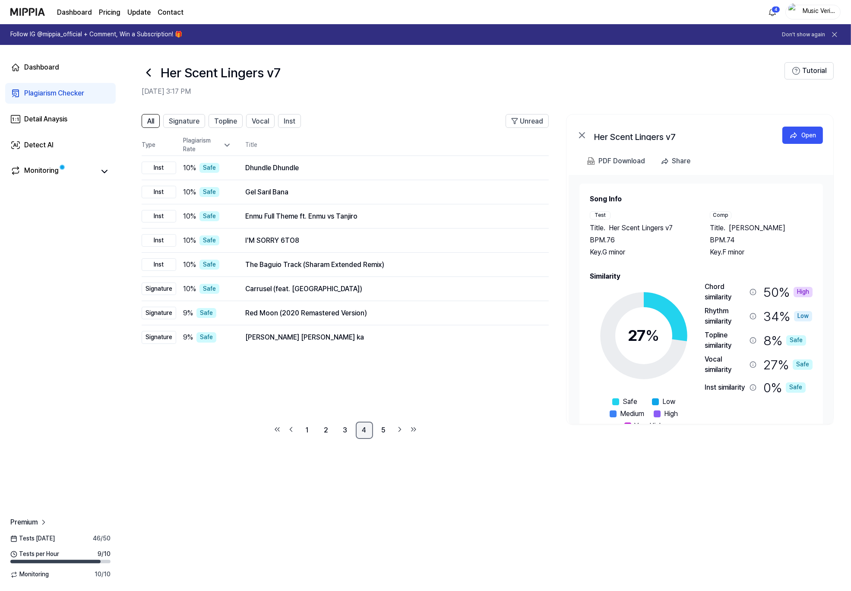
click at [362, 430] on link "4" at bounding box center [364, 429] width 17 height 17
click at [377, 431] on link "5" at bounding box center [383, 429] width 17 height 17
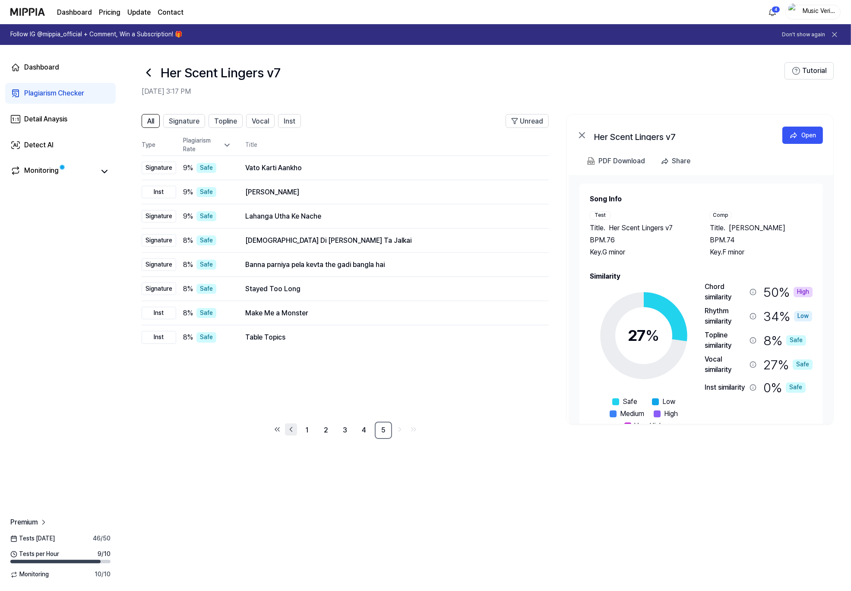
click at [285, 433] on link "Go to previous page" at bounding box center [291, 429] width 12 height 12
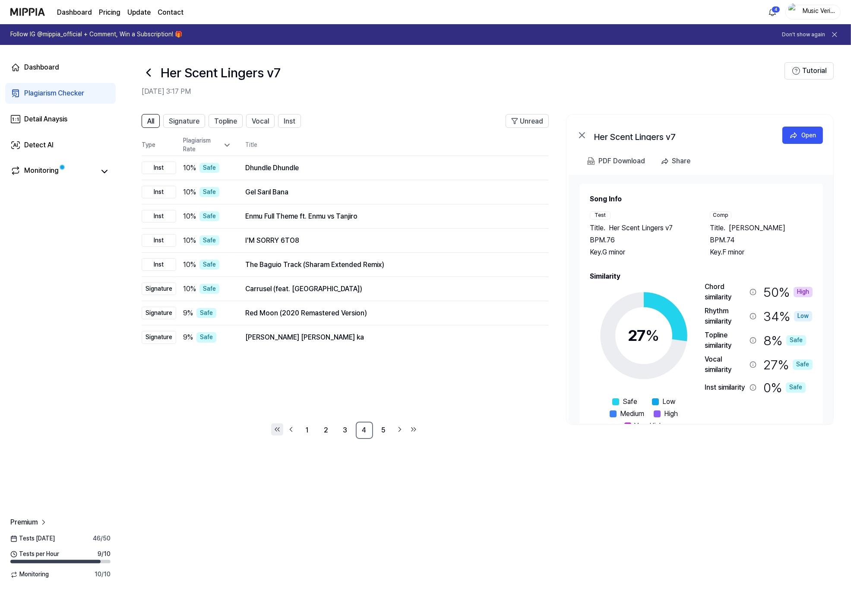
click at [276, 433] on icon "Go to first page" at bounding box center [277, 429] width 9 height 10
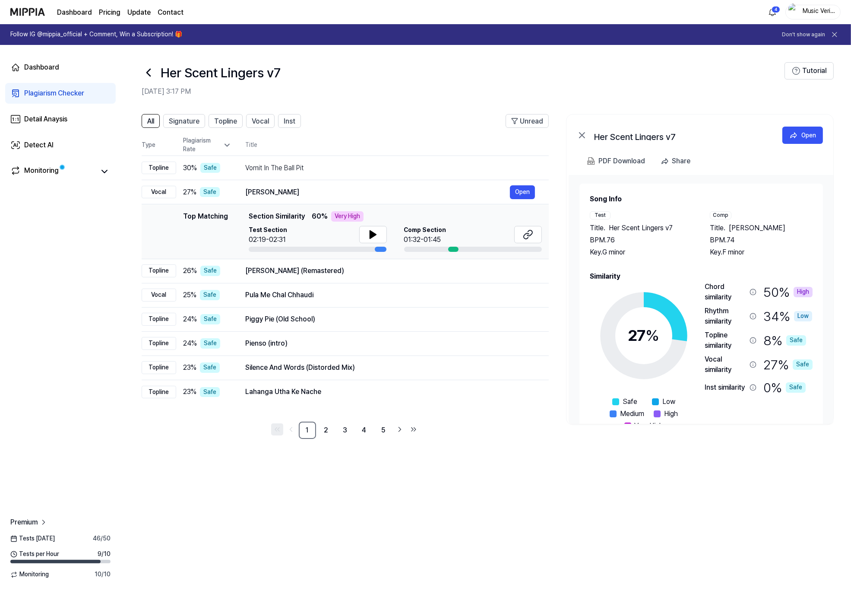
click at [276, 433] on icon "Go to first page" at bounding box center [277, 429] width 9 height 10
click at [277, 433] on icon "Go to first page" at bounding box center [277, 429] width 9 height 10
click at [208, 443] on div "All Signature Topline Vocal Inst Unread All Signature Topline Vocal Inst Type P…" at bounding box center [486, 280] width 730 height 351
click at [145, 77] on icon at bounding box center [149, 73] width 14 height 14
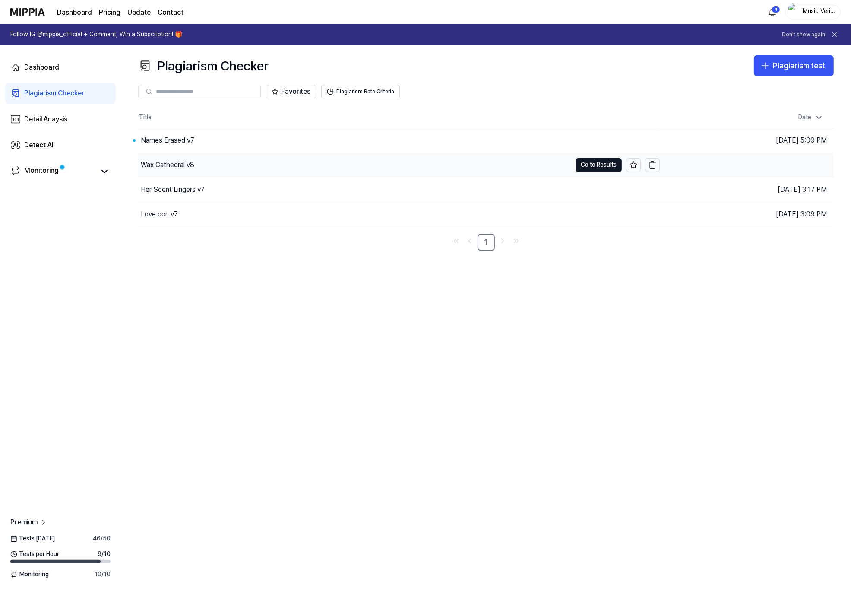
click at [166, 167] on div "Wax Cathedral v8" at bounding box center [168, 165] width 54 height 10
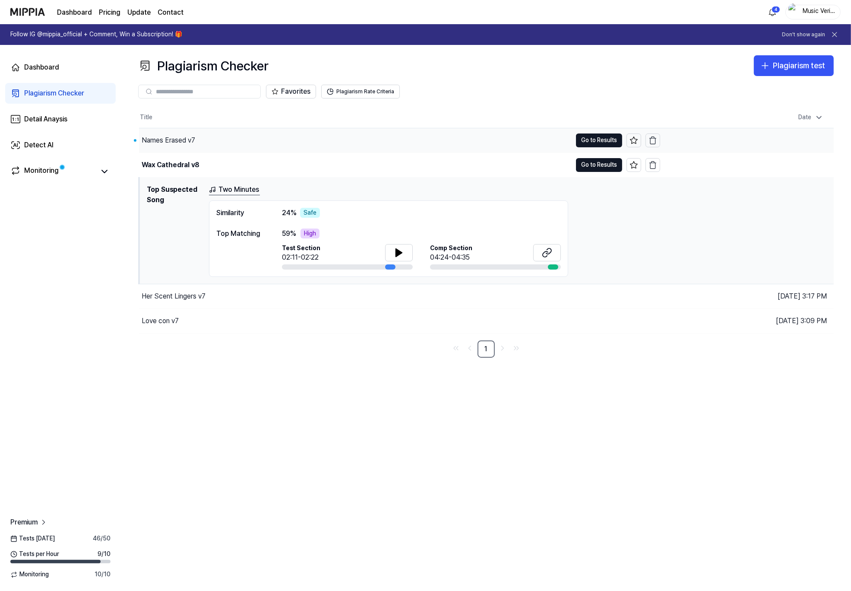
click at [171, 139] on div "Names Erased v7" at bounding box center [169, 140] width 54 height 10
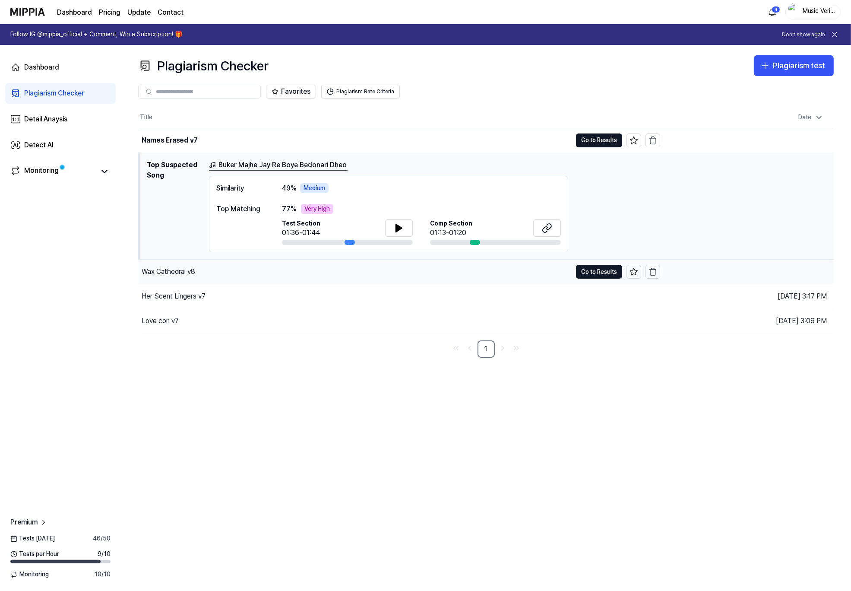
click at [166, 279] on div "Wax Cathedral v8" at bounding box center [355, 271] width 433 height 24
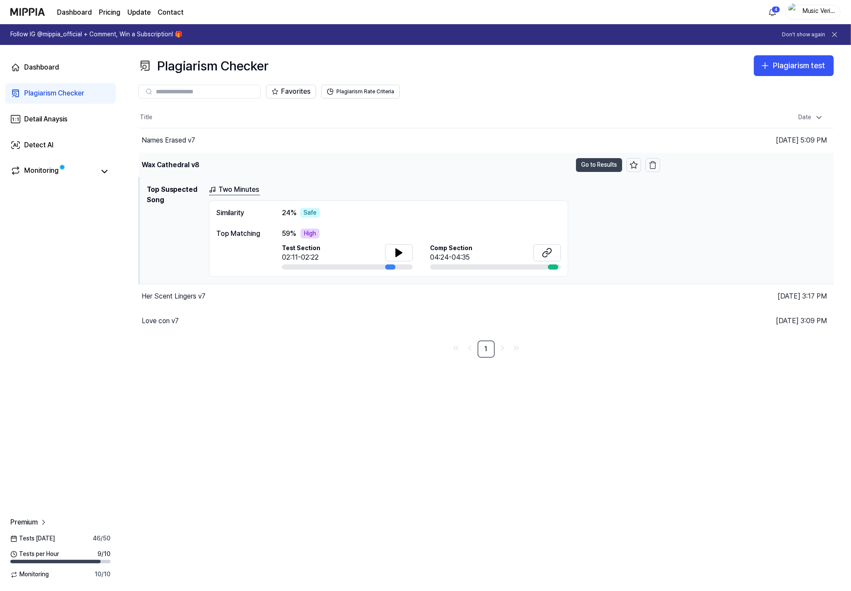
click at [585, 163] on button "Go to Results" at bounding box center [599, 165] width 46 height 14
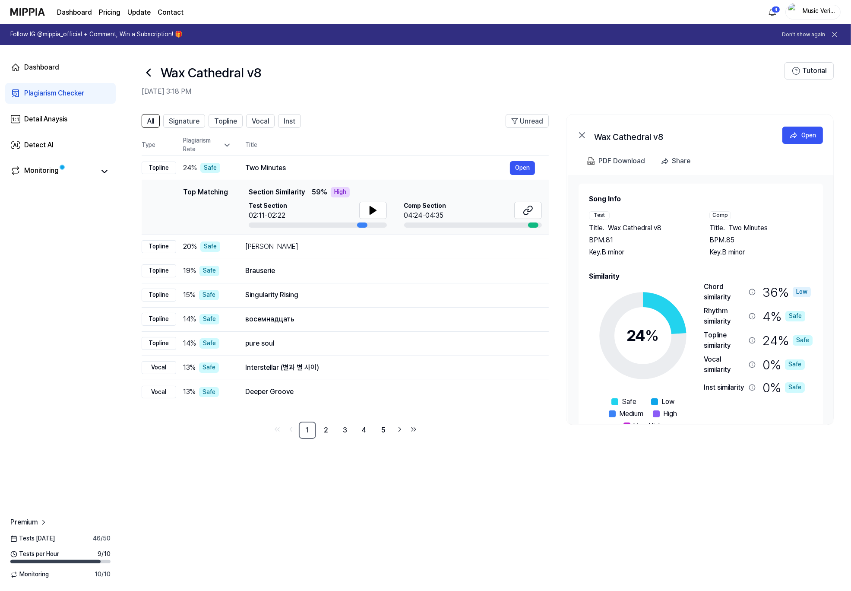
click at [289, 443] on div "All Signature Topline Vocal Inst Unread All Signature Topline Vocal Inst Type P…" at bounding box center [486, 347] width 730 height 485
click at [451, 443] on div "All Signature Topline Vocal Inst Unread All Signature Topline Vocal Inst Type P…" at bounding box center [486, 347] width 730 height 485
click at [150, 72] on icon at bounding box center [149, 73] width 14 height 14
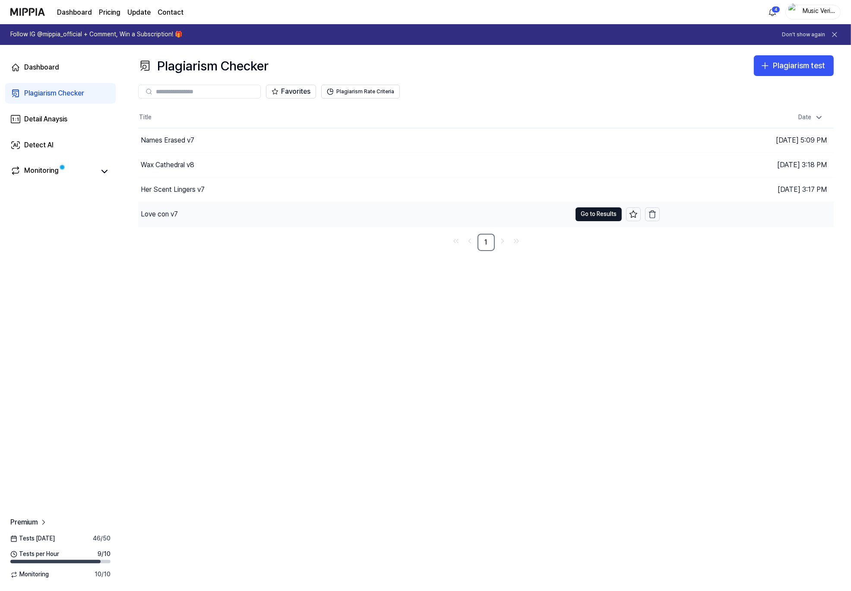
click at [164, 211] on div "Love con v7" at bounding box center [159, 214] width 37 height 10
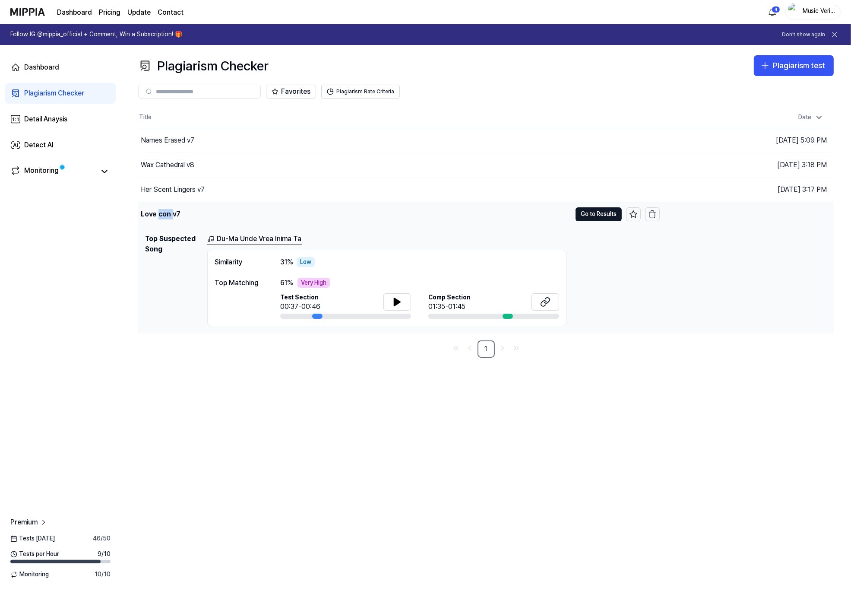
click at [164, 211] on div "Love con v7" at bounding box center [161, 214] width 40 height 10
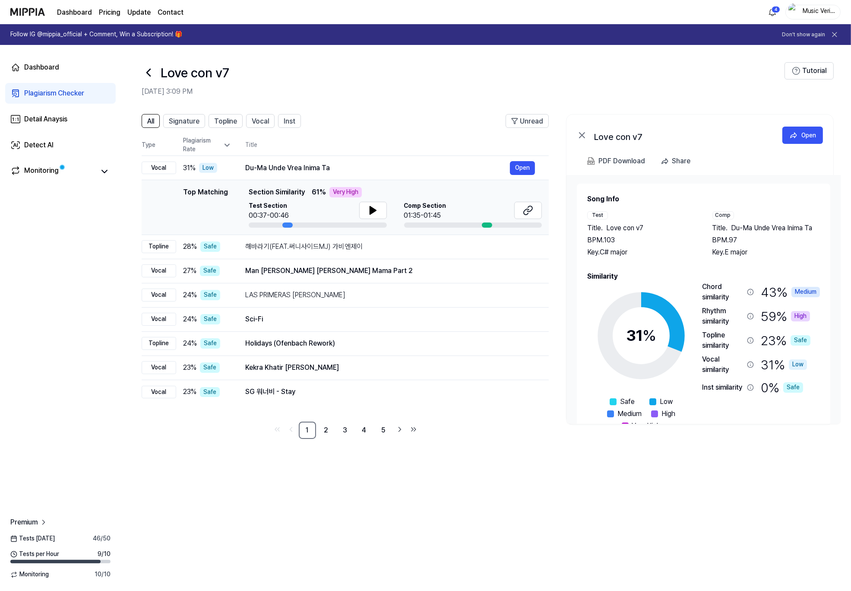
click at [202, 209] on div "Top Matching" at bounding box center [205, 207] width 45 height 41
drag, startPoint x: 494, startPoint y: 466, endPoint x: 520, endPoint y: 442, distance: 36.0
click at [494, 443] on div "All Signature Topline Vocal Inst Unread All Signature Topline Vocal Inst Type P…" at bounding box center [486, 347] width 730 height 485
click at [634, 161] on div "PDF Download" at bounding box center [621, 160] width 47 height 11
click at [149, 68] on icon at bounding box center [149, 73] width 14 height 14
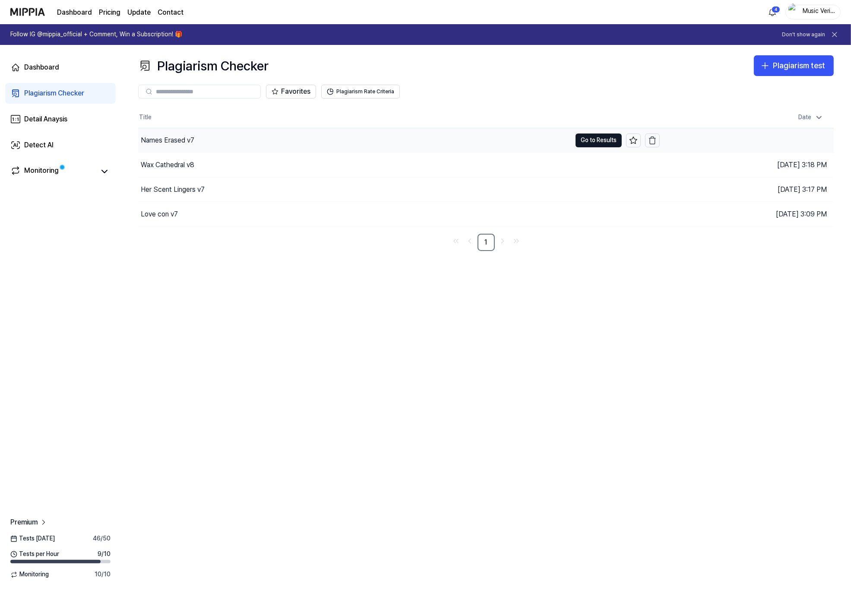
click at [168, 142] on div "Names Erased v7" at bounding box center [168, 140] width 54 height 10
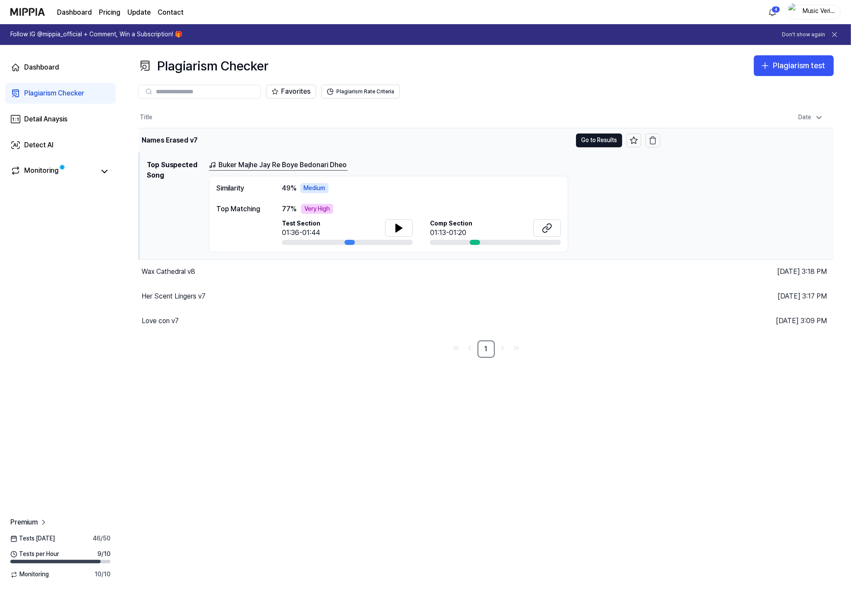
click at [178, 138] on div "Names Erased v7" at bounding box center [170, 140] width 56 height 10
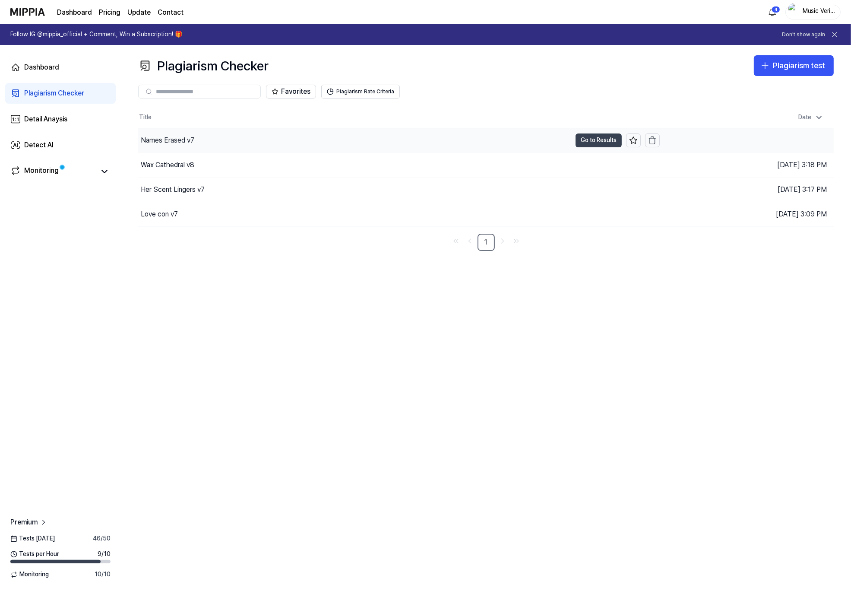
click at [596, 142] on button "Go to Results" at bounding box center [598, 140] width 46 height 14
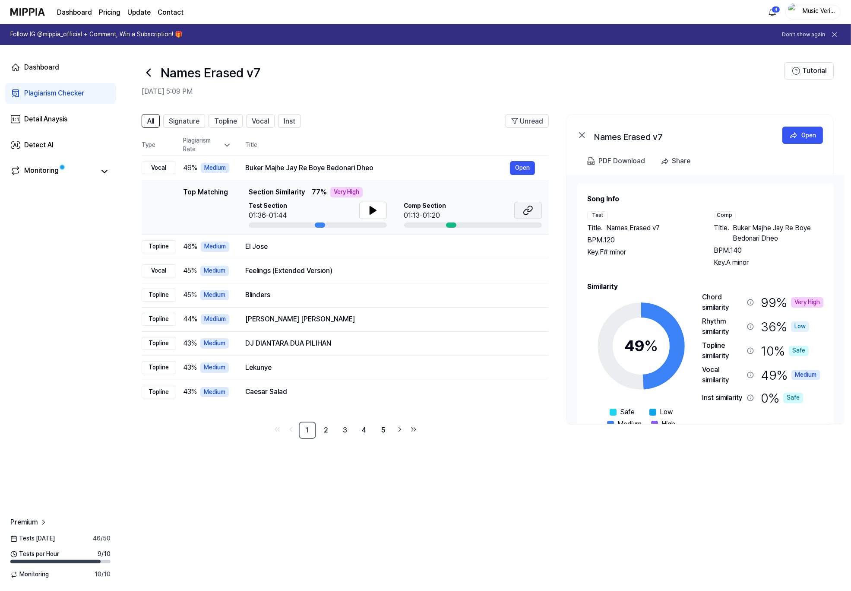
click at [523, 213] on icon at bounding box center [528, 210] width 10 height 10
click at [522, 216] on button at bounding box center [528, 210] width 28 height 17
click at [181, 119] on span "Signature" at bounding box center [184, 121] width 31 height 10
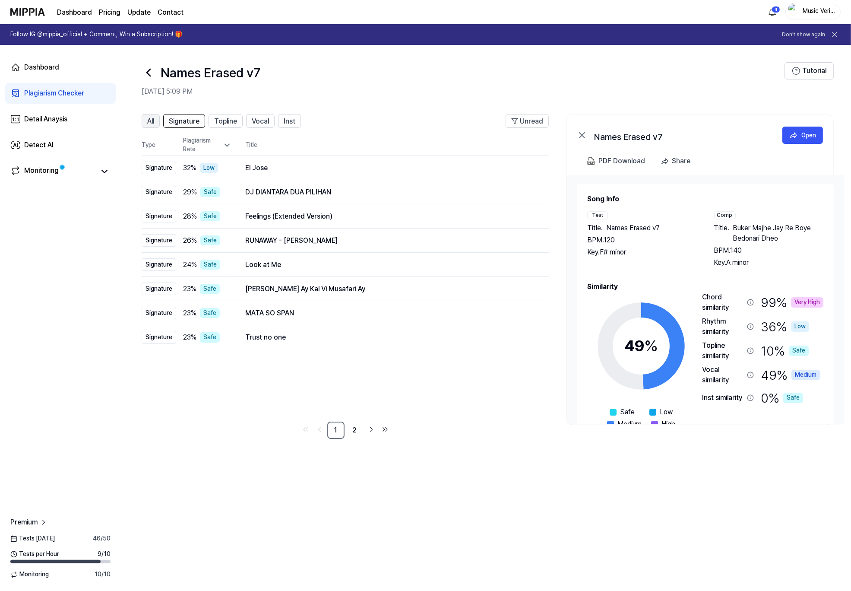
click at [148, 120] on span "All" at bounding box center [150, 121] width 7 height 10
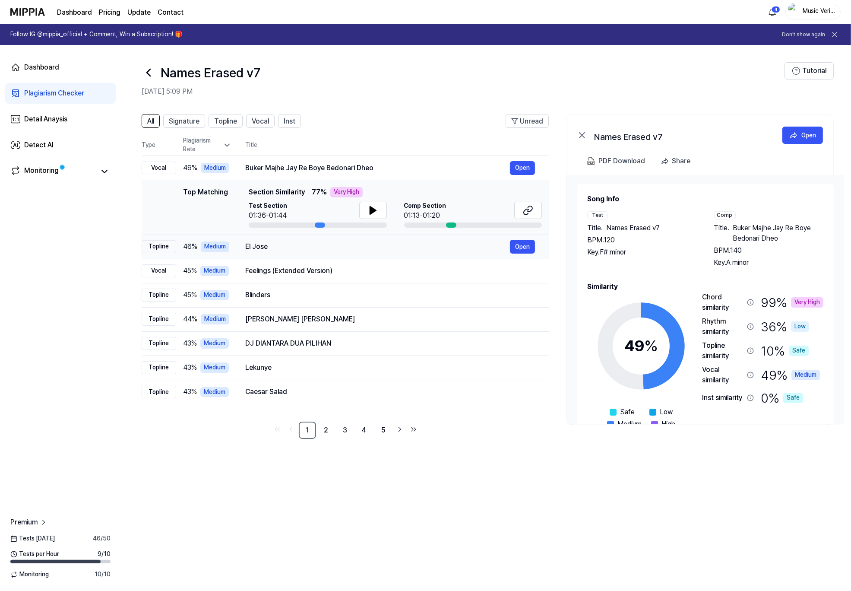
click at [342, 255] on td "El [PERSON_NAME] Open" at bounding box center [389, 246] width 317 height 24
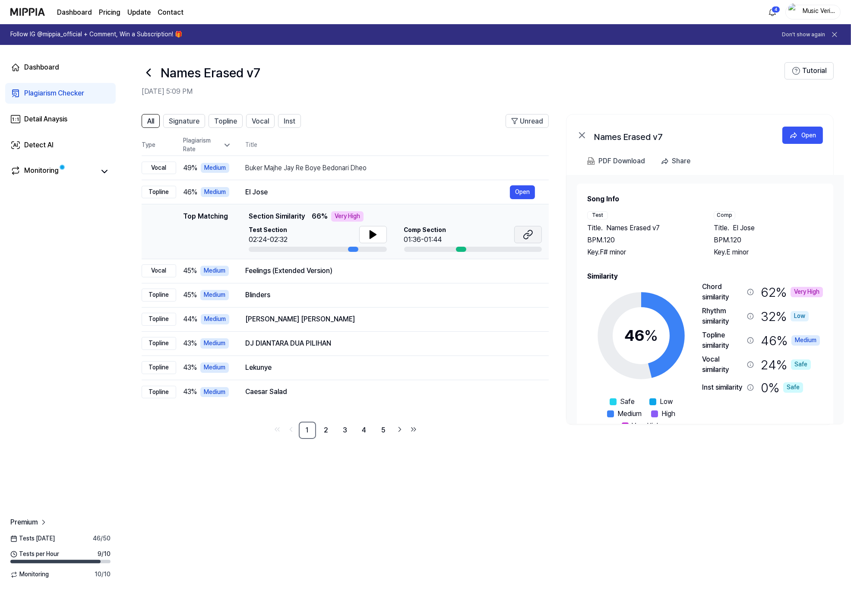
click at [524, 238] on icon at bounding box center [526, 236] width 5 height 6
click at [368, 237] on icon at bounding box center [373, 234] width 10 height 10
click at [368, 238] on icon at bounding box center [373, 234] width 10 height 10
click at [272, 271] on div "Feelings (Extended Version)" at bounding box center [377, 271] width 265 height 10
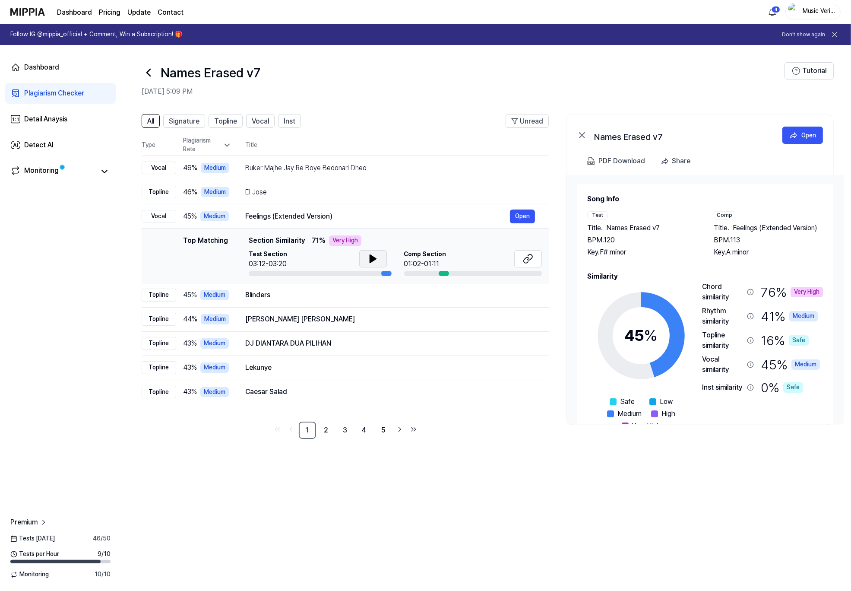
click at [373, 262] on icon at bounding box center [373, 258] width 10 height 10
click at [374, 262] on icon at bounding box center [375, 258] width 2 height 7
click at [373, 262] on icon at bounding box center [373, 258] width 10 height 10
click at [374, 262] on icon at bounding box center [375, 258] width 2 height 7
click at [326, 298] on div "Blinders" at bounding box center [377, 295] width 265 height 10
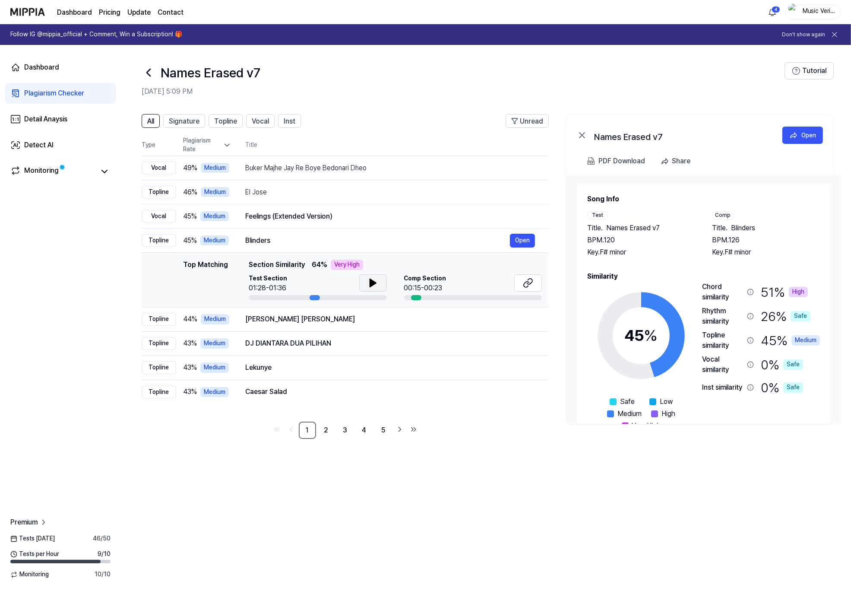
click at [368, 281] on icon at bounding box center [373, 283] width 10 height 10
click at [370, 279] on icon at bounding box center [371, 282] width 2 height 7
click at [360, 318] on div "[PERSON_NAME] [PERSON_NAME]" at bounding box center [377, 319] width 265 height 10
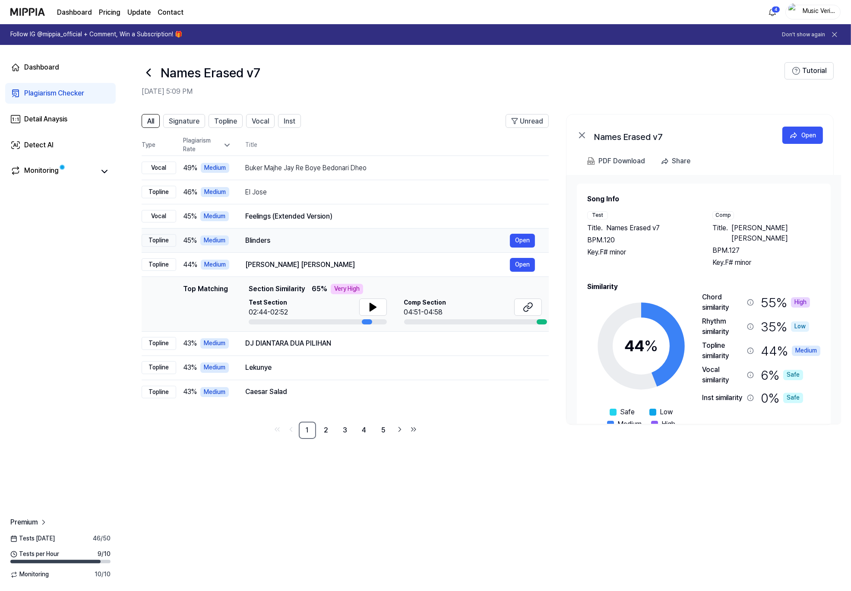
click at [388, 248] on td "Blinders Open" at bounding box center [389, 240] width 317 height 24
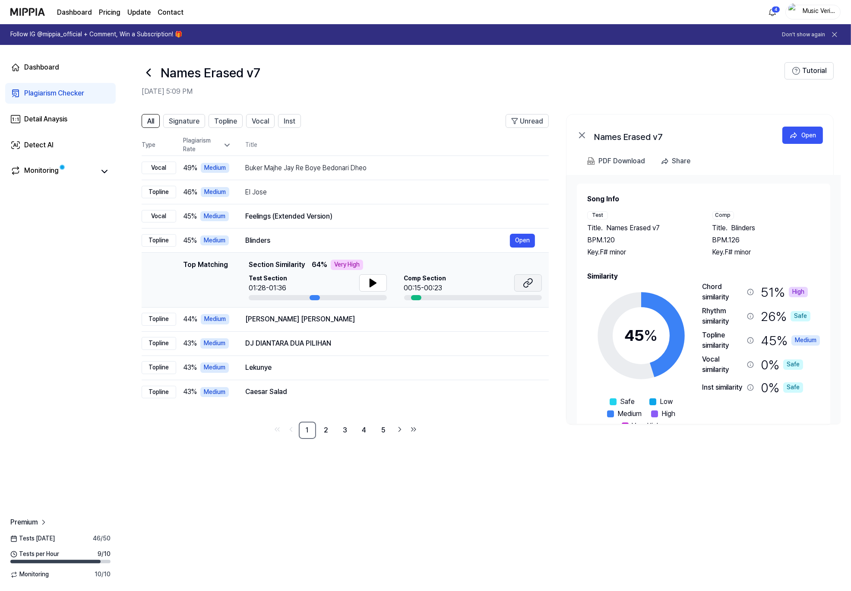
click at [530, 283] on icon at bounding box center [528, 283] width 10 height 10
click at [353, 320] on div "[PERSON_NAME] [PERSON_NAME]" at bounding box center [377, 319] width 265 height 10
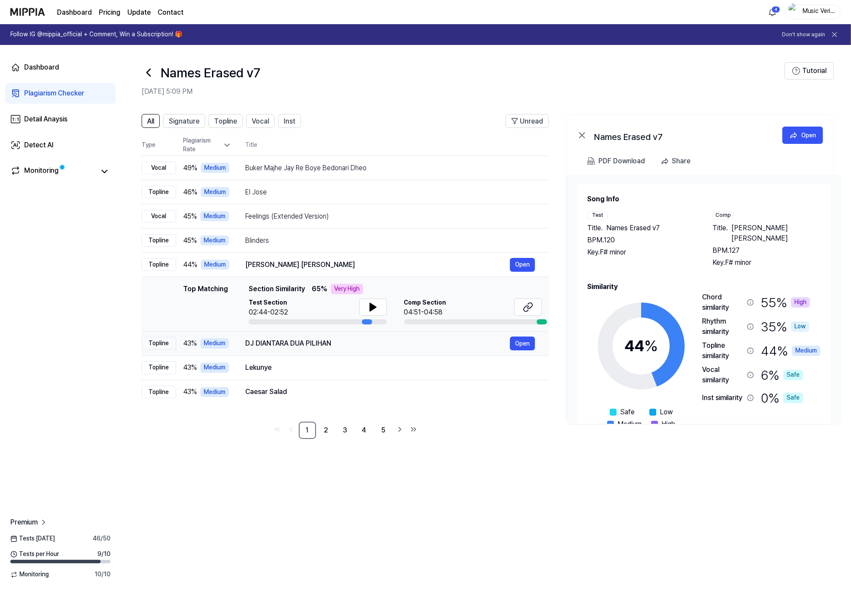
click at [379, 346] on div "DJ DIANTARA DUA PILIHAN" at bounding box center [377, 343] width 265 height 10
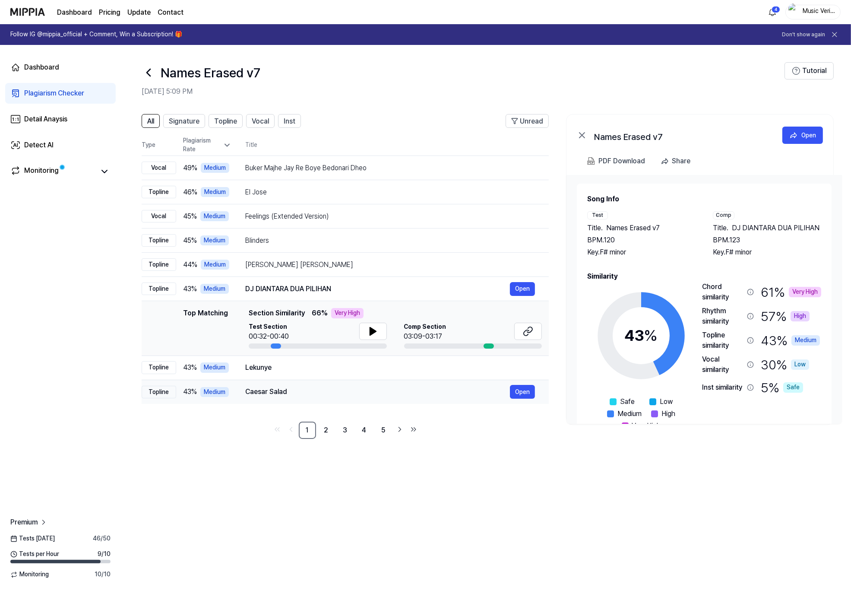
click at [378, 395] on div "Caesar Salad" at bounding box center [377, 391] width 265 height 10
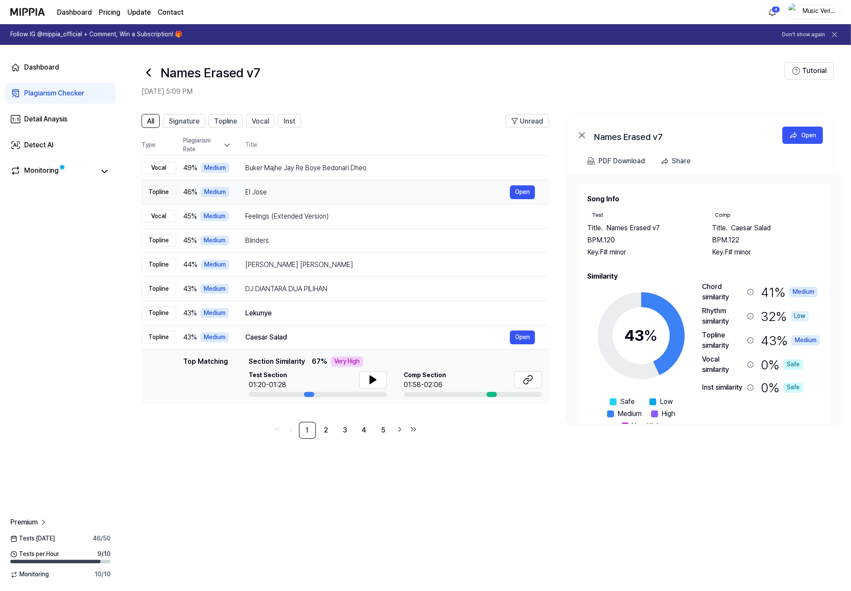
click at [199, 188] on div "46 % Medium" at bounding box center [207, 192] width 48 height 10
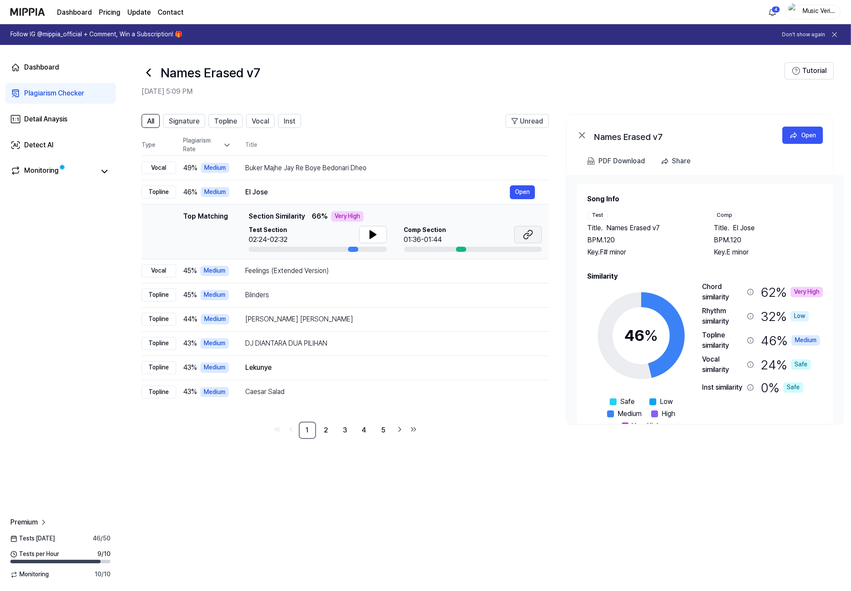
click at [535, 237] on button at bounding box center [528, 234] width 28 height 17
click at [354, 269] on div "Feelings (Extended Version)" at bounding box center [377, 271] width 265 height 10
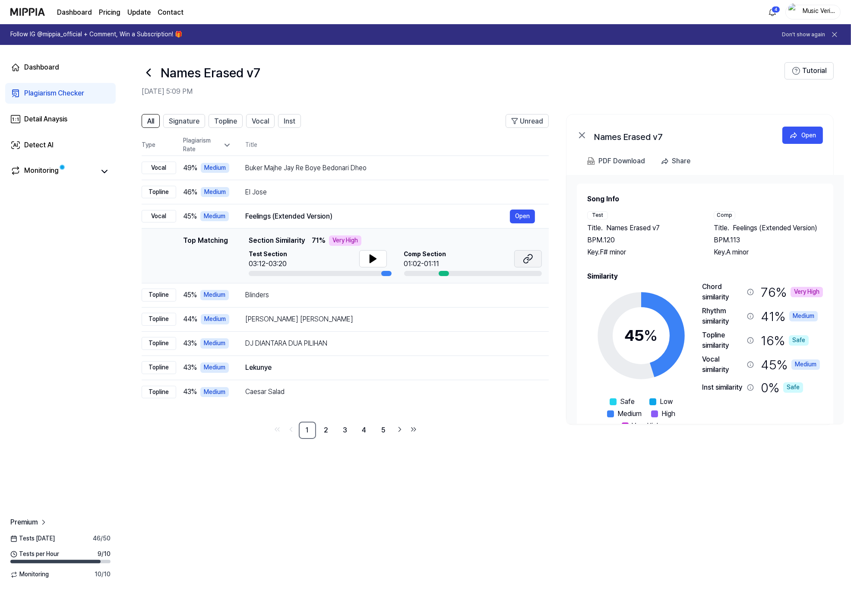
click at [523, 260] on icon at bounding box center [528, 258] width 10 height 10
click at [303, 295] on div "Blinders" at bounding box center [377, 295] width 265 height 10
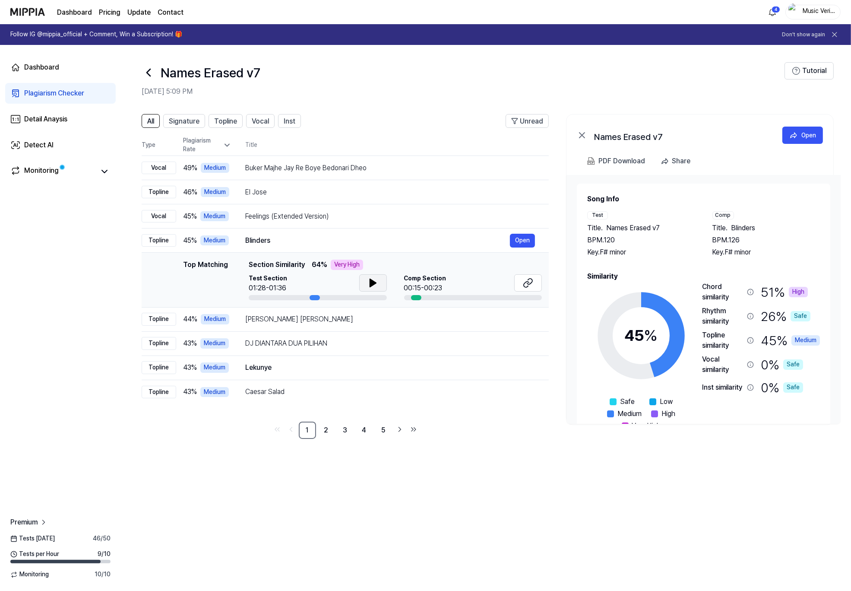
click at [360, 285] on button at bounding box center [373, 282] width 28 height 17
click at [525, 281] on icon at bounding box center [528, 283] width 10 height 10
click at [364, 284] on button at bounding box center [373, 282] width 28 height 17
click at [452, 443] on div "All Signature Topline Vocal Inst Unread All Signature Topline Vocal Inst Type P…" at bounding box center [486, 347] width 730 height 485
click at [424, 171] on div "Buker Majhe Jay Re Boye Bedonari Dheo" at bounding box center [377, 168] width 265 height 10
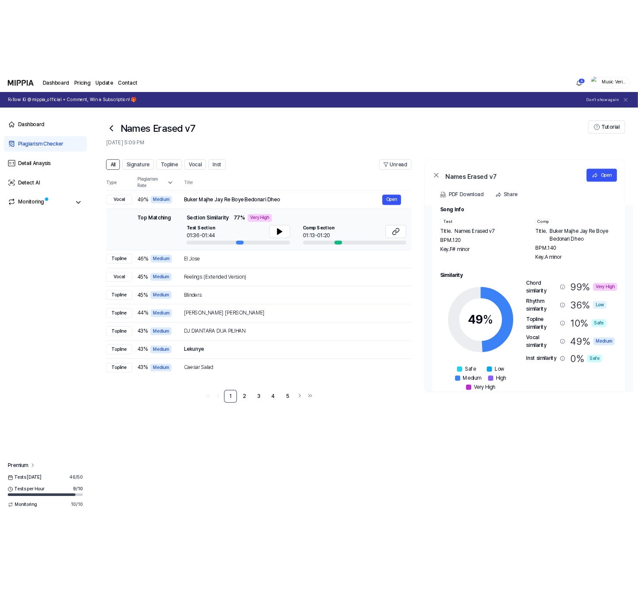
scroll to position [36, 0]
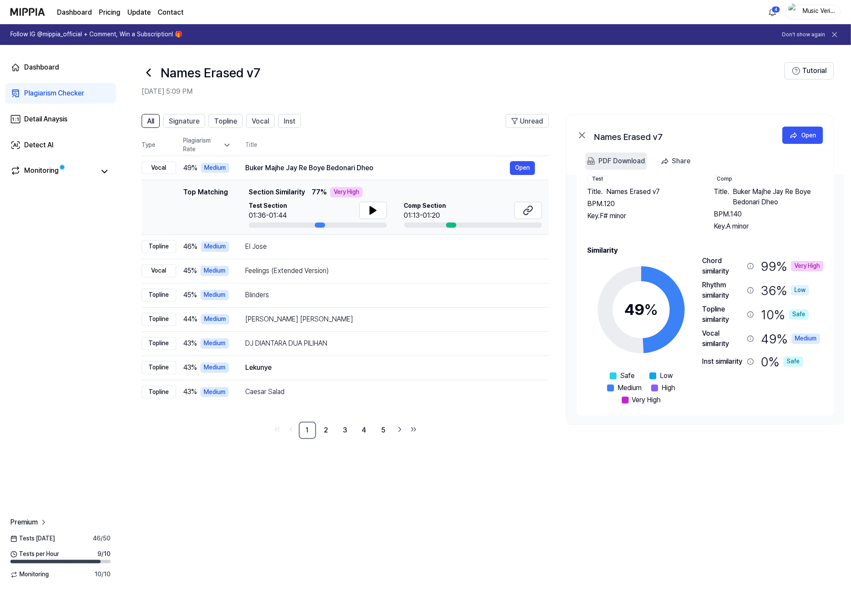
click at [609, 163] on div "PDF Download" at bounding box center [621, 160] width 47 height 11
click at [221, 144] on div "Plagiarism Rate" at bounding box center [207, 144] width 48 height 17
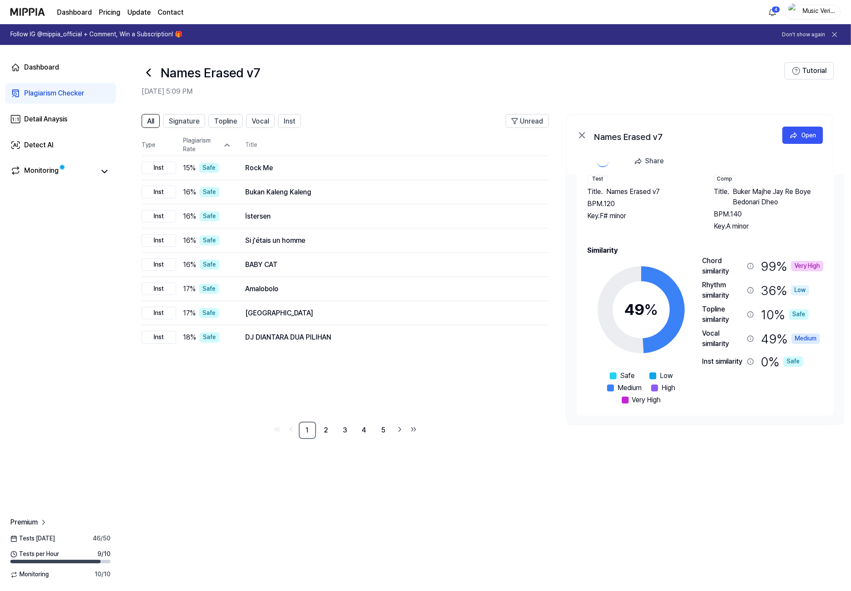
click at [223, 145] on icon at bounding box center [227, 145] width 9 height 9
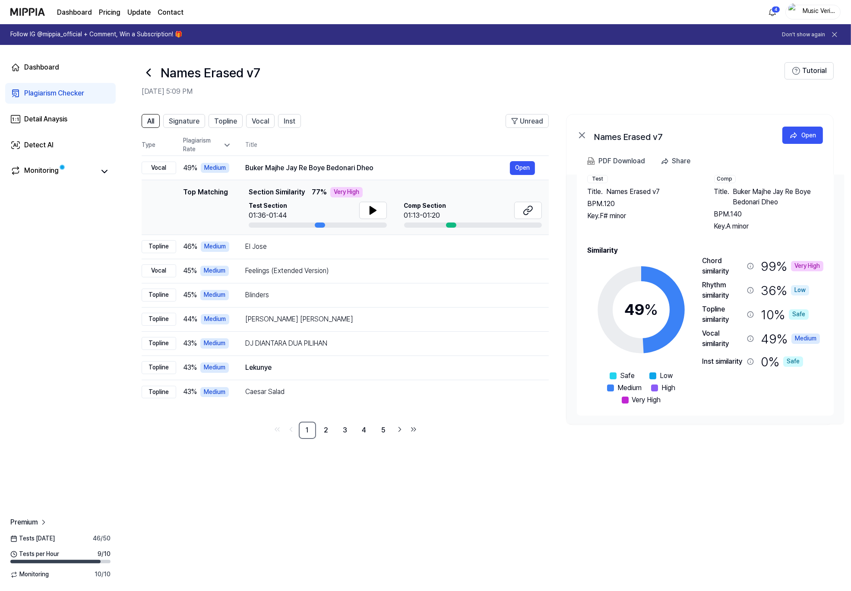
click at [151, 75] on icon at bounding box center [149, 73] width 14 height 14
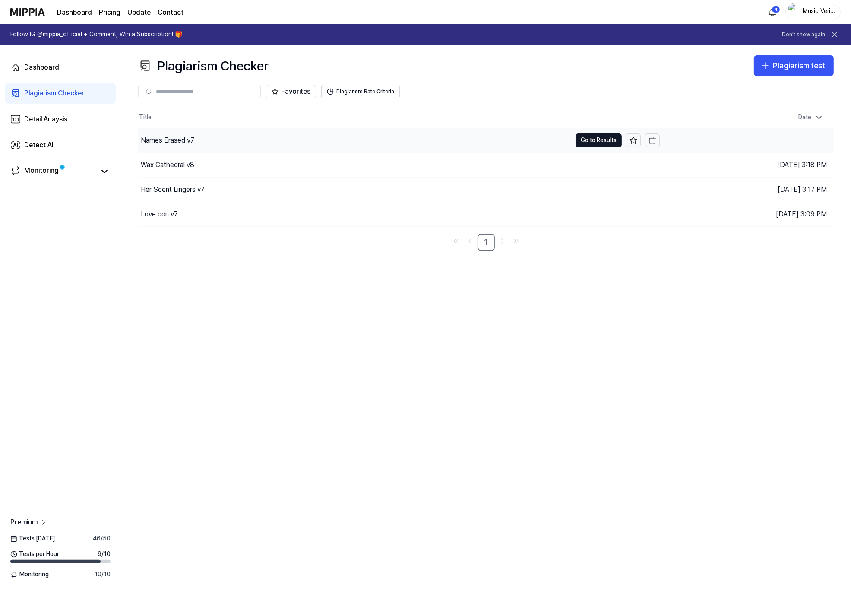
click at [162, 140] on div "Names Erased v7" at bounding box center [168, 140] width 54 height 10
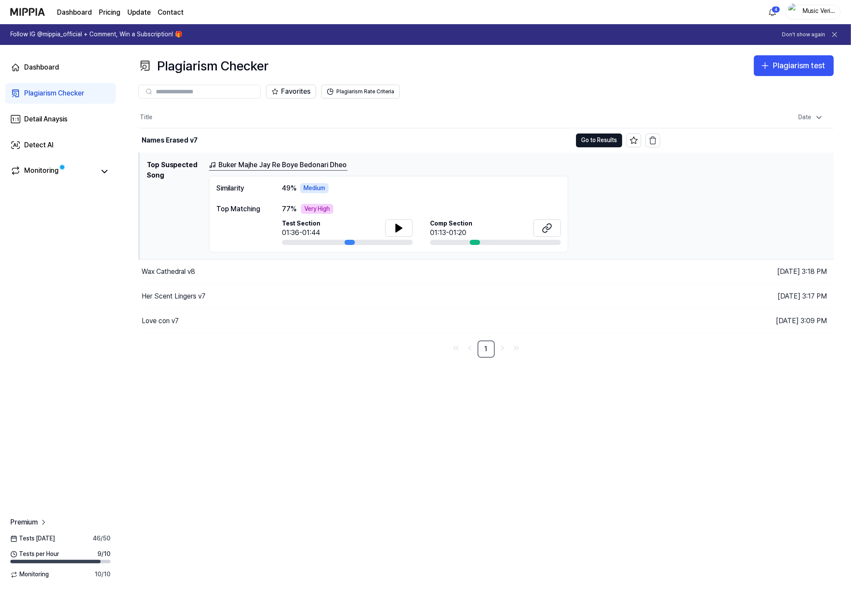
click at [296, 402] on div "Plagiarism Checker Plagiarism test Plagiarism Checker Detail Analysis Detect AI…" at bounding box center [486, 318] width 730 height 546
click at [198, 279] on div "Wax Cathedral v8" at bounding box center [355, 271] width 433 height 24
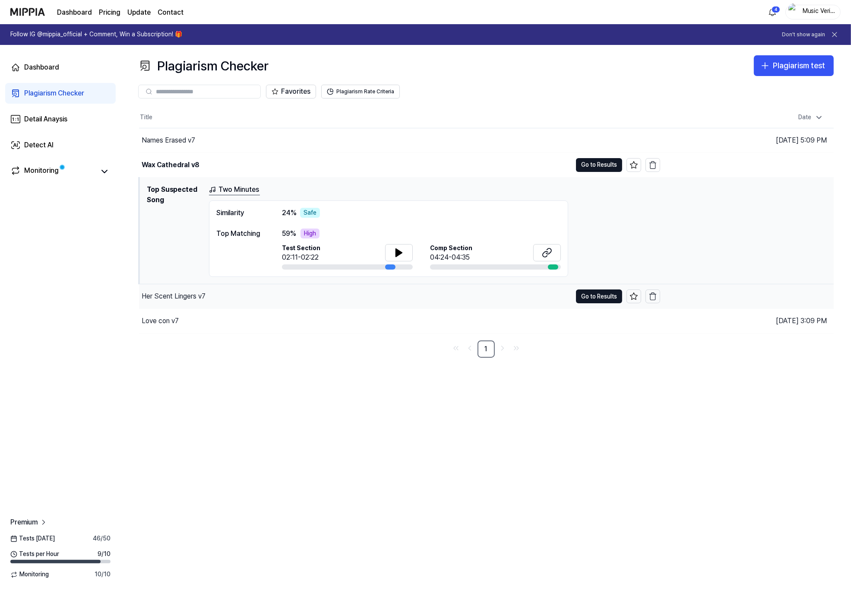
click at [196, 295] on div "Her Scent Lingers v7" at bounding box center [174, 296] width 64 height 10
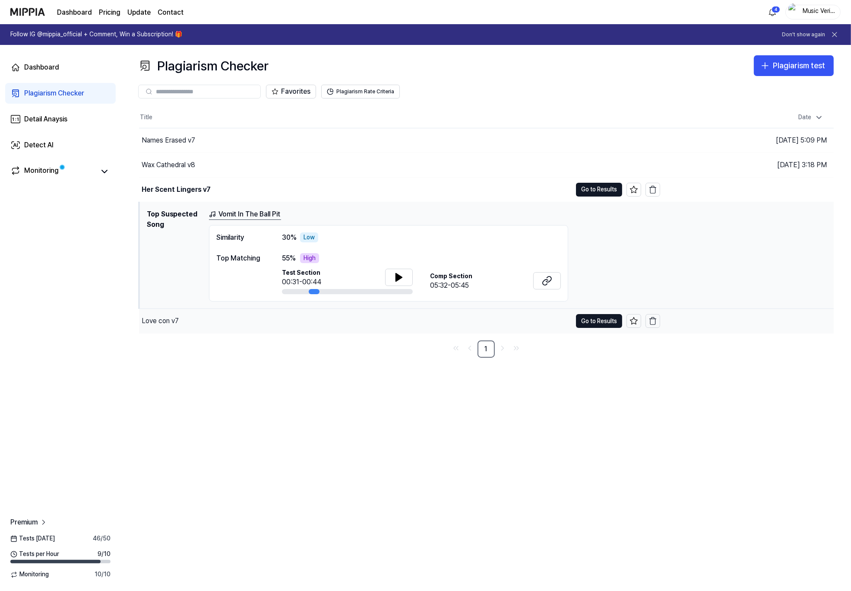
click at [177, 322] on div "Love con v7" at bounding box center [160, 321] width 37 height 10
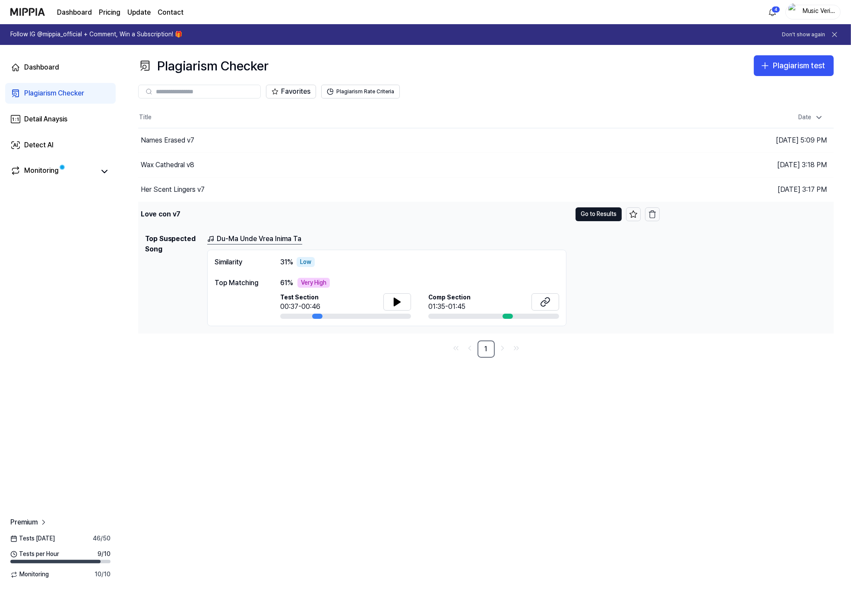
click at [196, 216] on div "Love con v7" at bounding box center [354, 214] width 433 height 24
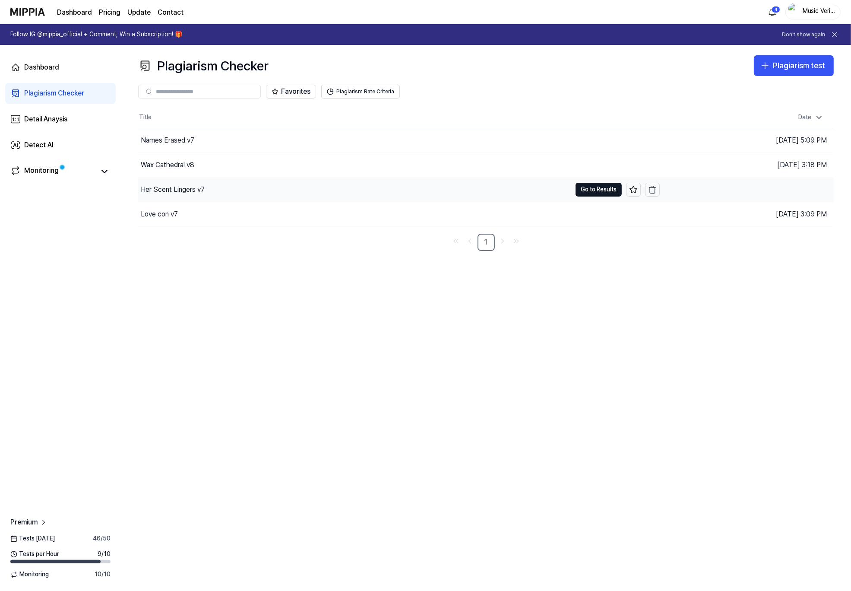
click at [205, 194] on div "Her Scent Lingers v7" at bounding box center [354, 189] width 433 height 24
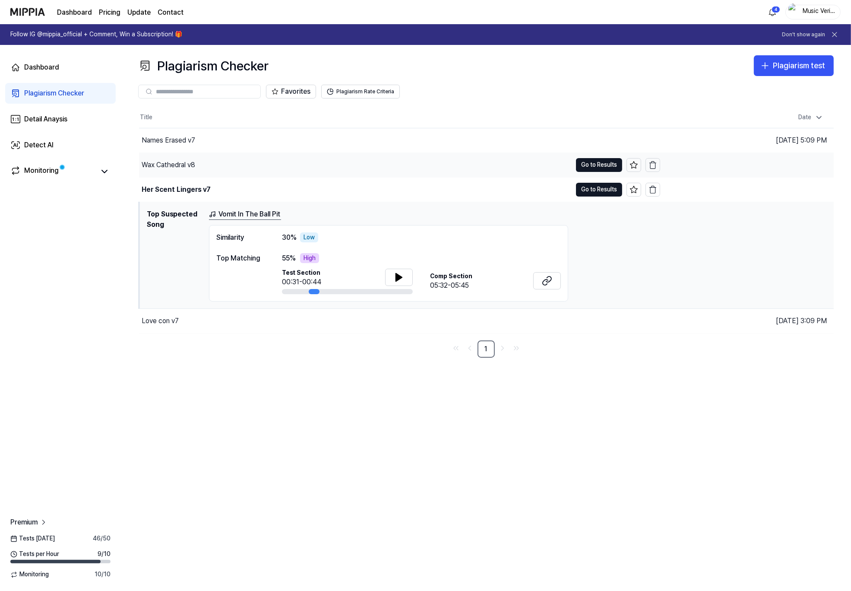
click at [212, 172] on div "Wax Cathedral v8" at bounding box center [355, 165] width 433 height 24
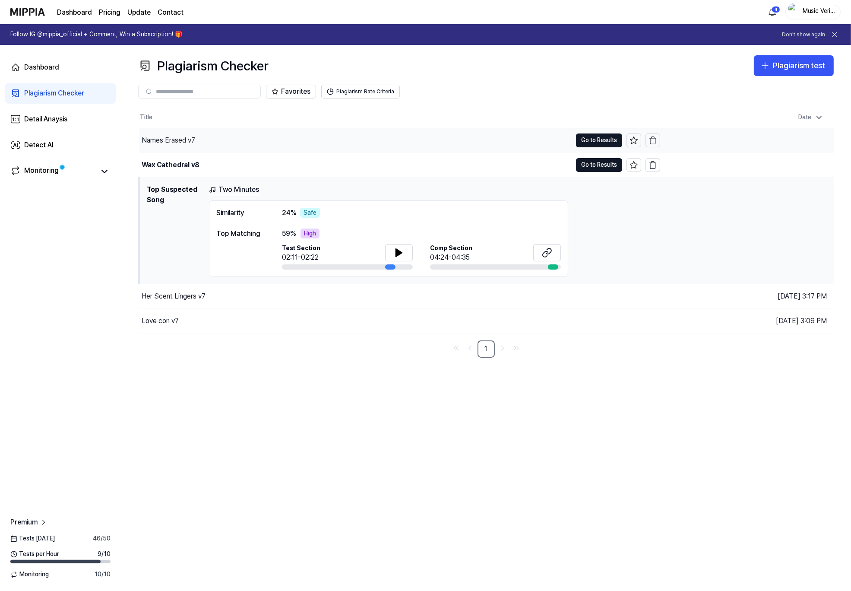
click at [239, 139] on div "Names Erased v7" at bounding box center [355, 140] width 433 height 24
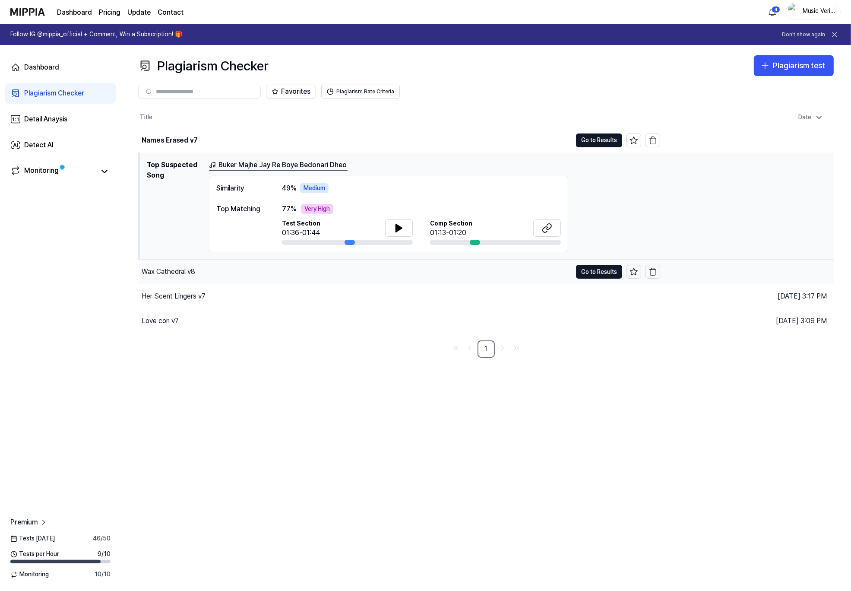
click at [321, 272] on div "Wax Cathedral v8" at bounding box center [355, 271] width 433 height 24
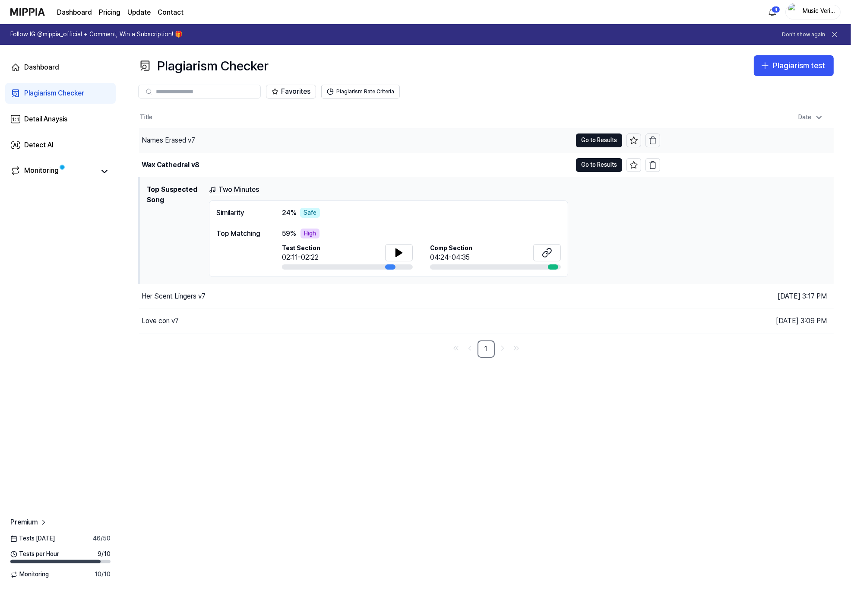
click at [256, 145] on div "Names Erased v7" at bounding box center [355, 140] width 433 height 24
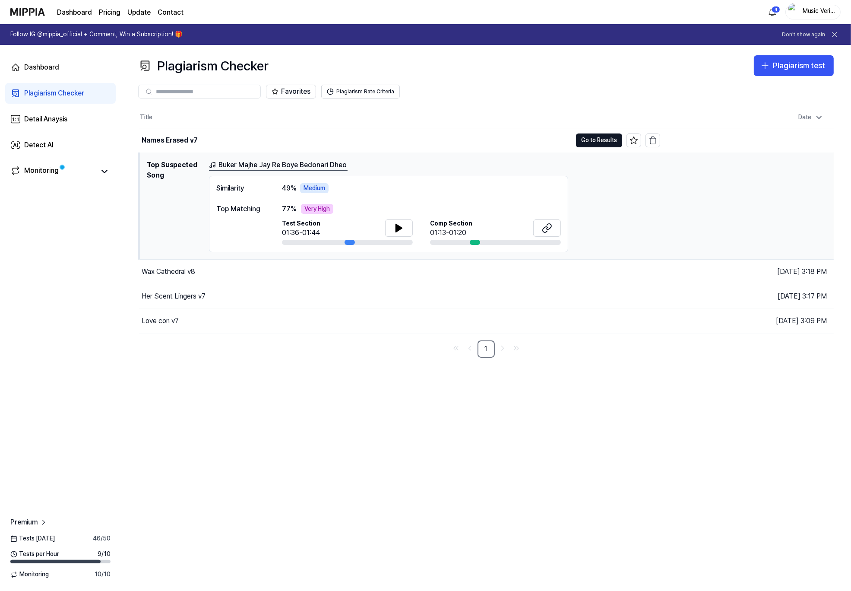
click at [439, 443] on div "Plagiarism Checker Plagiarism test Plagiarism Checker Detail Analysis Detect AI…" at bounding box center [486, 318] width 730 height 546
click at [367, 430] on div "Plagiarism Checker Plagiarism test Plagiarism Checker Detail Analysis Detect AI…" at bounding box center [486, 318] width 730 height 546
click at [182, 140] on div "Names Erased v7" at bounding box center [170, 140] width 56 height 10
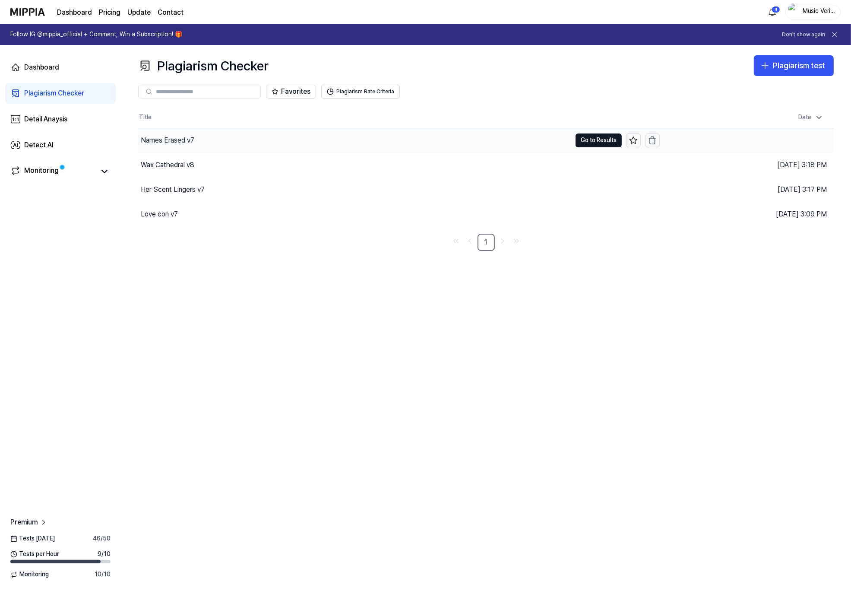
click at [183, 141] on div "Names Erased v7" at bounding box center [168, 140] width 54 height 10
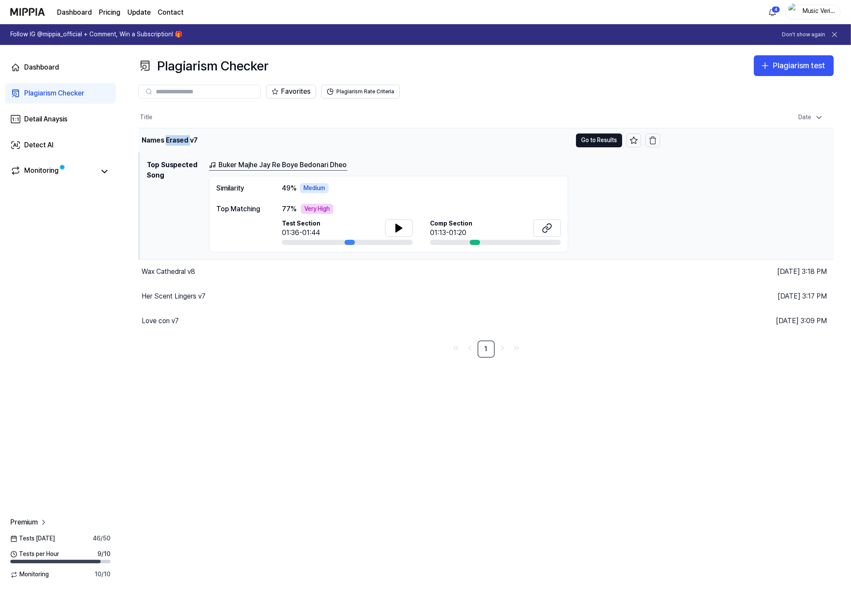
click at [183, 141] on div "Names Erased v7" at bounding box center [170, 140] width 56 height 10
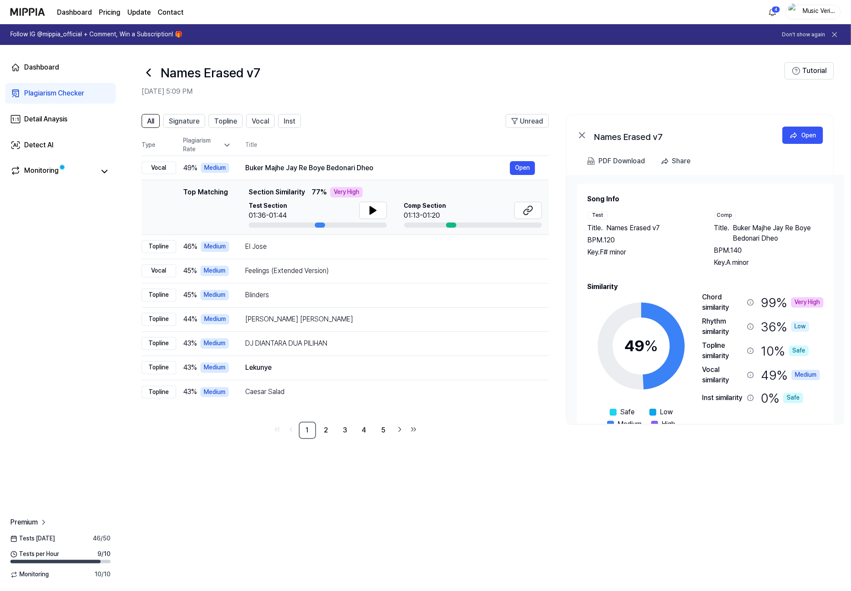
click at [207, 142] on div "Plagiarism Rate" at bounding box center [207, 144] width 48 height 17
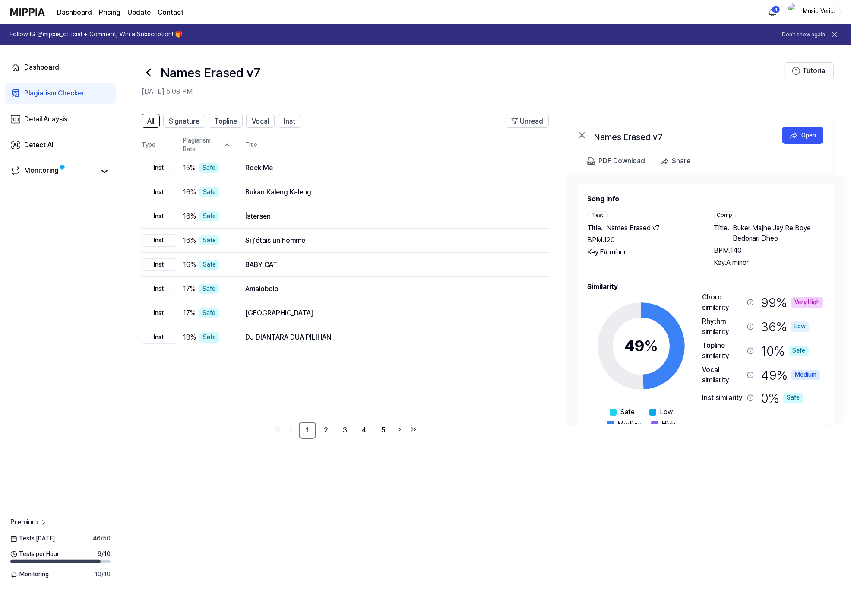
click at [222, 144] on div "Plagiarism Rate" at bounding box center [207, 144] width 48 height 17
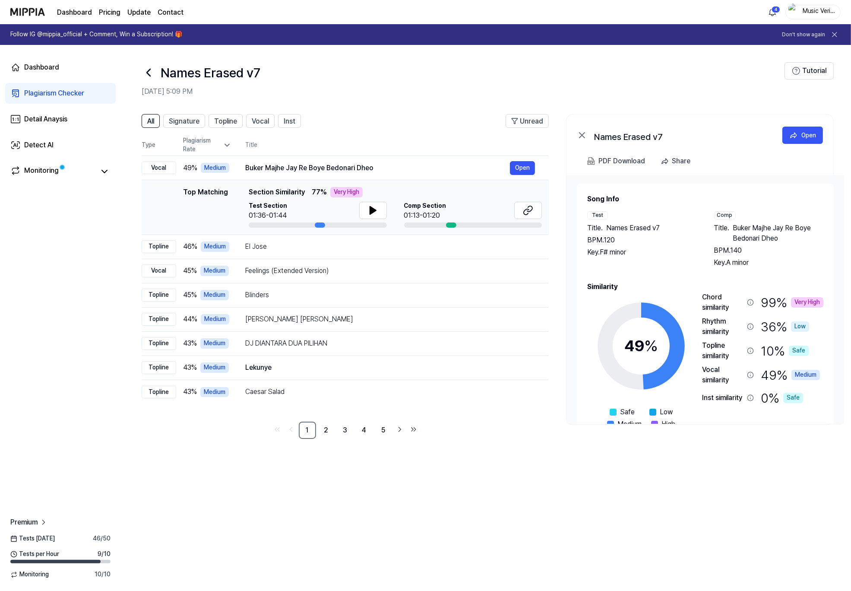
click at [536, 443] on div "All Signature Topline Vocal Inst Unread All Signature Topline Vocal Inst Type P…" at bounding box center [486, 347] width 730 height 485
click at [304, 443] on div "All Signature Topline Vocal Inst Unread All Signature Topline Vocal Inst Type P…" at bounding box center [486, 347] width 730 height 485
